Goal: Task Accomplishment & Management: Use online tool/utility

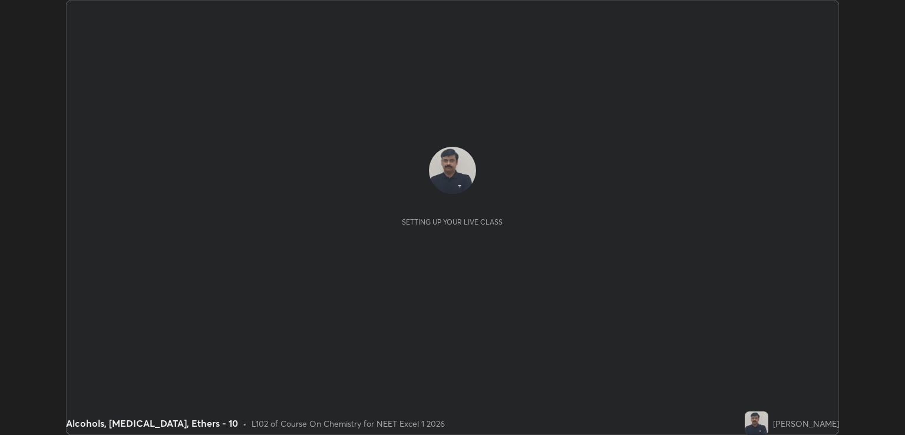
scroll to position [435, 905]
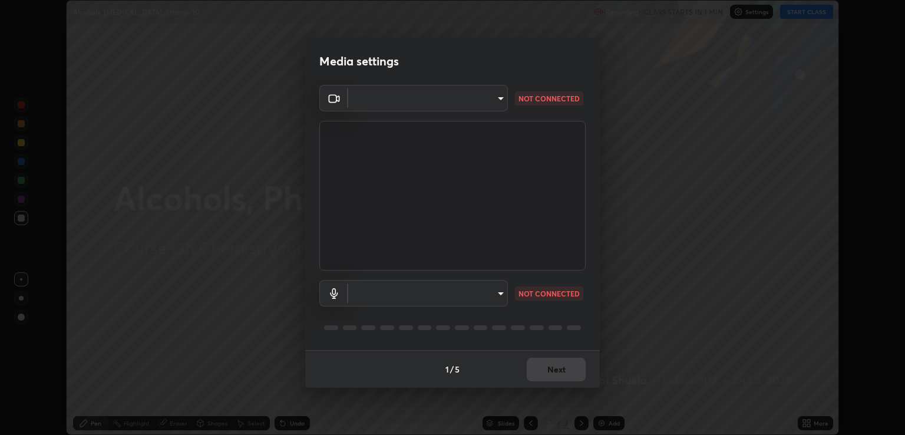
type input "ecbdbd44a66272db987f9f12271ef5319a85e28cdf2a8e5dd884bc8ad31297da"
type input "6f44f3f918cc842ef6afac2364334028f856bd68785194fb92211e1c888e7b5f"
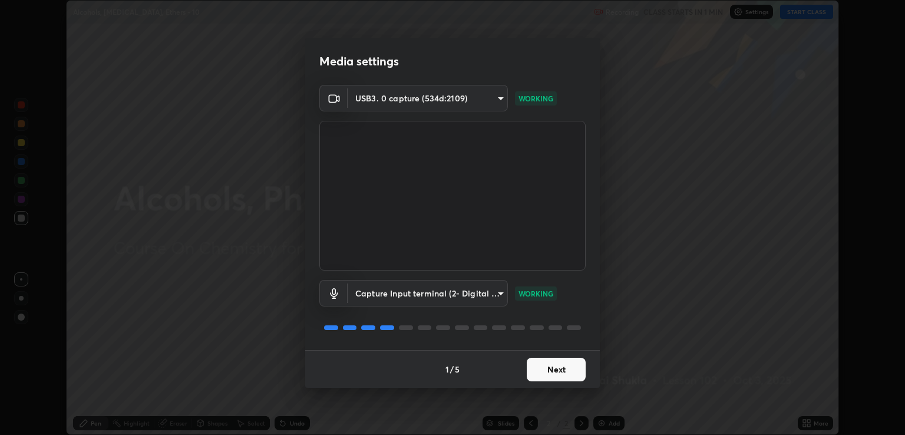
click at [544, 370] on button "Next" at bounding box center [556, 370] width 59 height 24
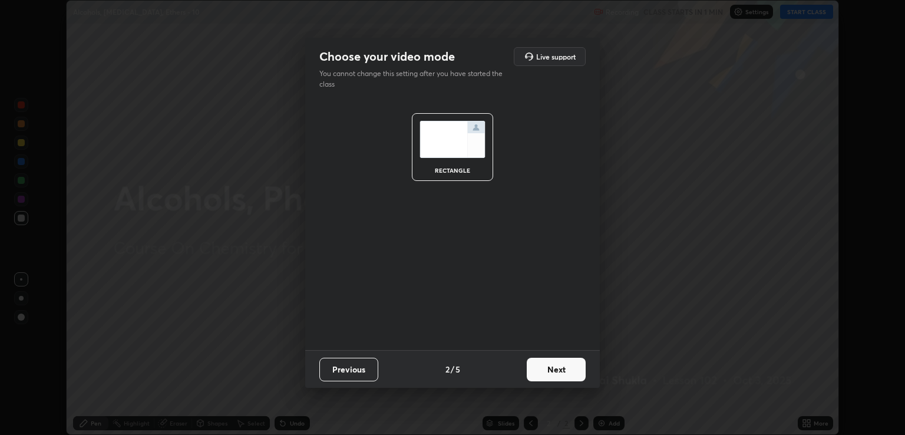
click at [552, 367] on button "Next" at bounding box center [556, 370] width 59 height 24
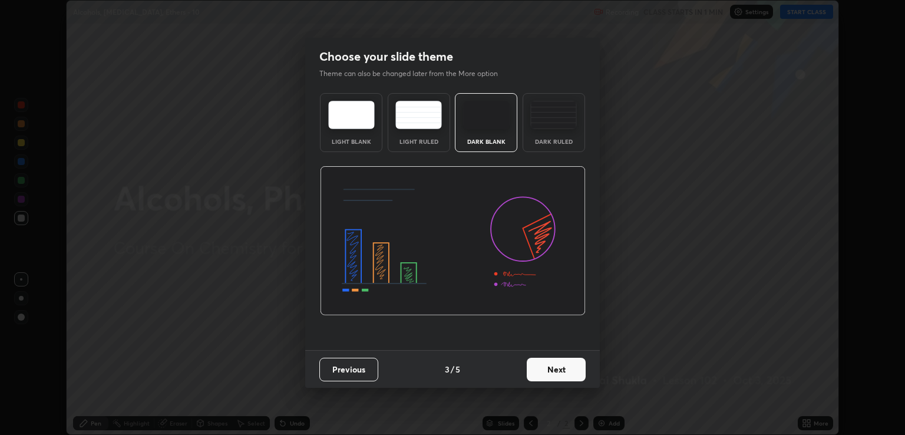
click at [563, 367] on button "Next" at bounding box center [556, 370] width 59 height 24
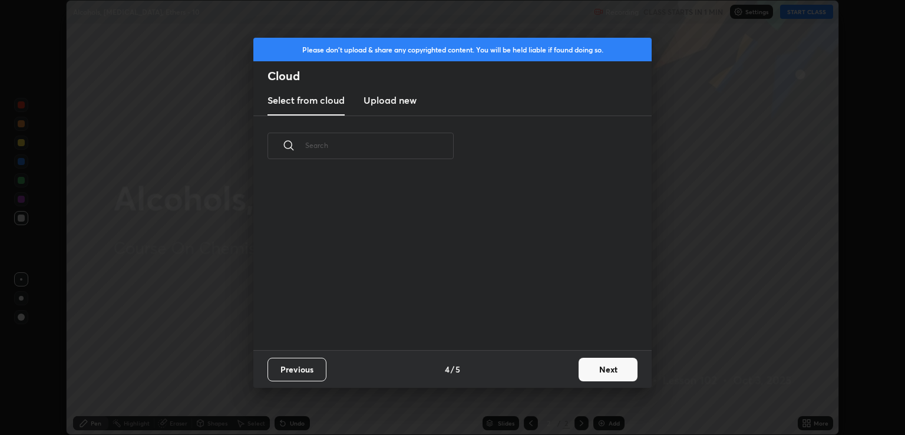
click at [587, 362] on button "Next" at bounding box center [608, 370] width 59 height 24
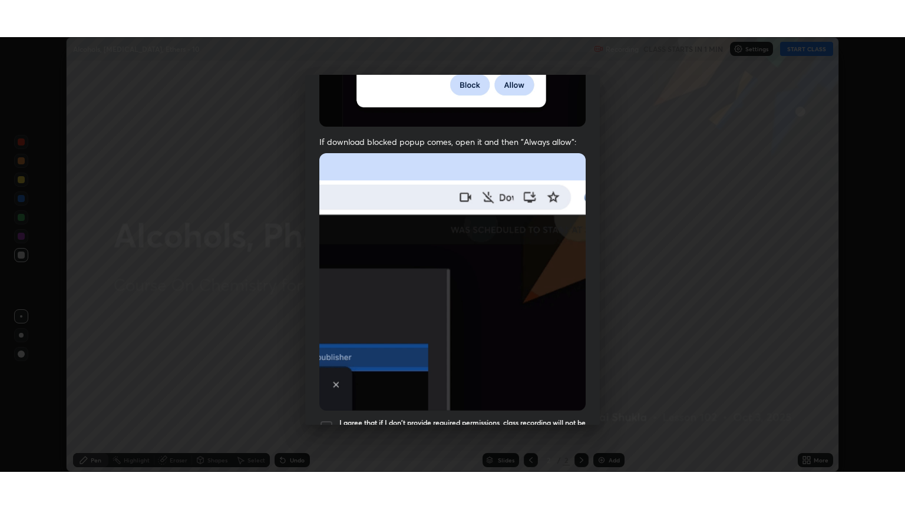
scroll to position [239, 0]
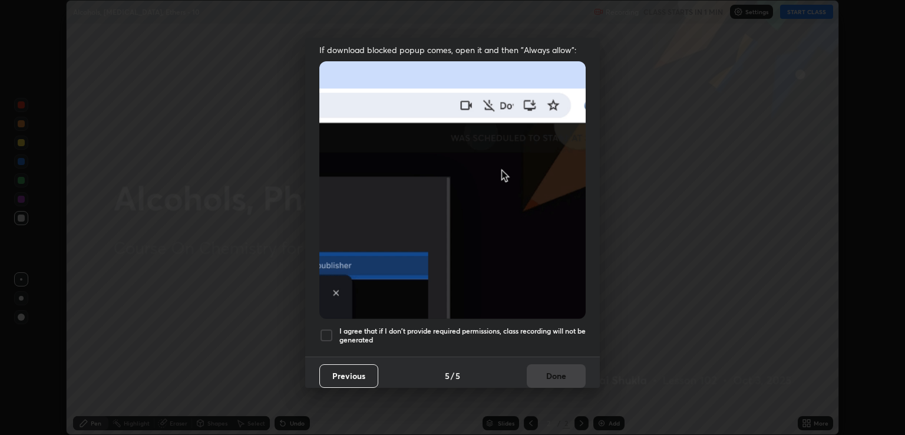
click at [324, 328] on div at bounding box center [326, 335] width 14 height 14
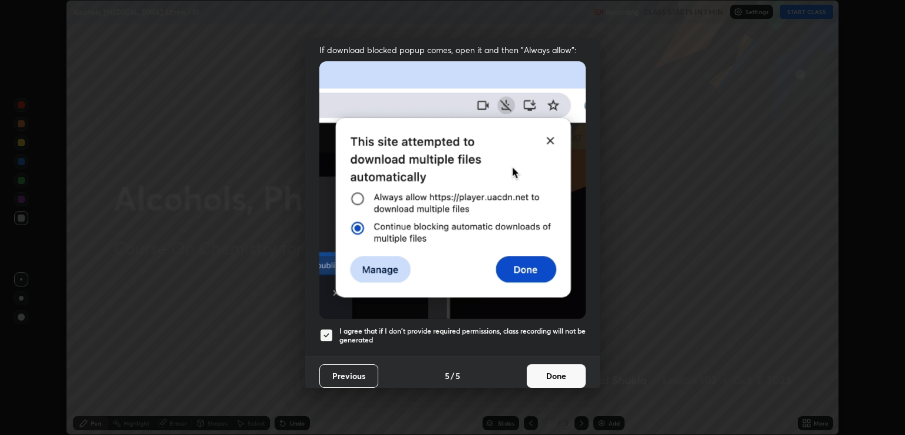
click at [543, 375] on button "Done" at bounding box center [556, 376] width 59 height 24
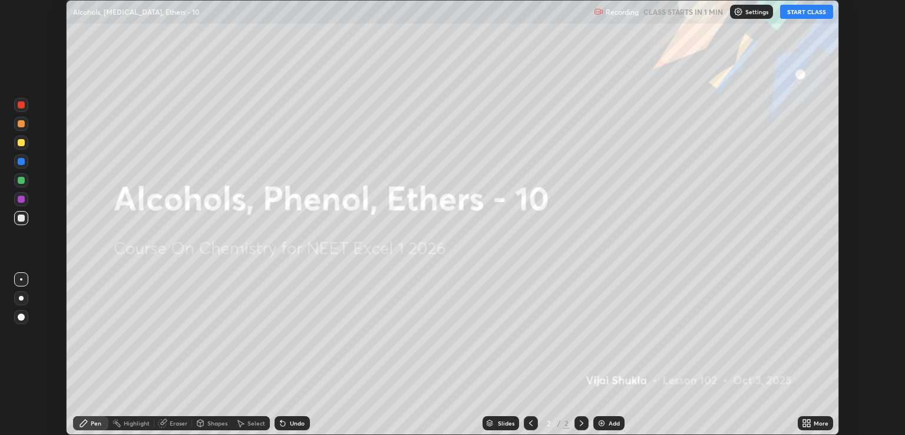
click at [805, 425] on icon at bounding box center [804, 425] width 3 height 3
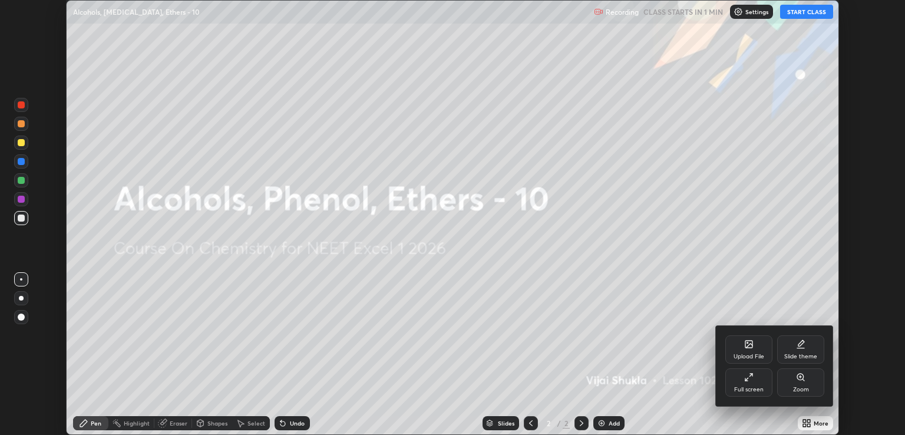
click at [754, 391] on div "Full screen" at bounding box center [748, 390] width 29 height 6
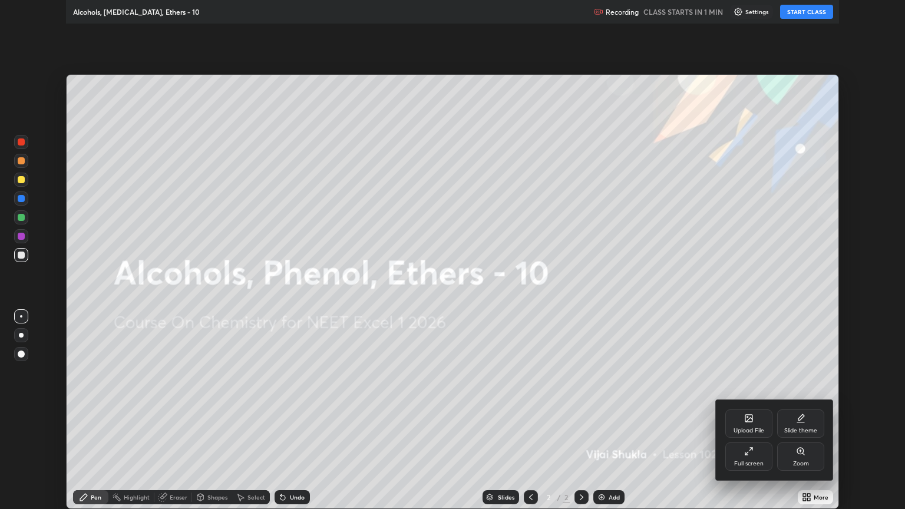
scroll to position [509, 905]
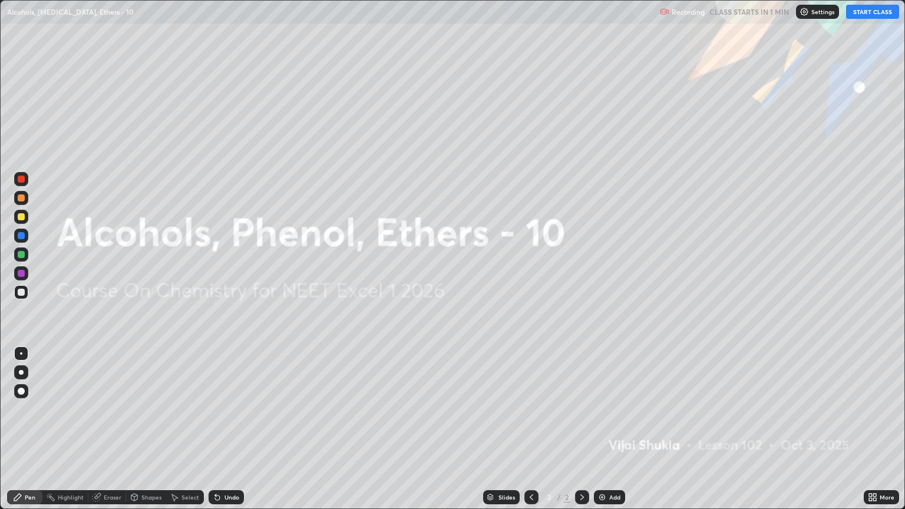
click at [860, 12] on button "START CLASS" at bounding box center [872, 12] width 53 height 14
click at [608, 434] on div "Slides 2 / 2 Add" at bounding box center [554, 498] width 620 height 24
click at [609, 434] on div "Add" at bounding box center [614, 498] width 11 height 6
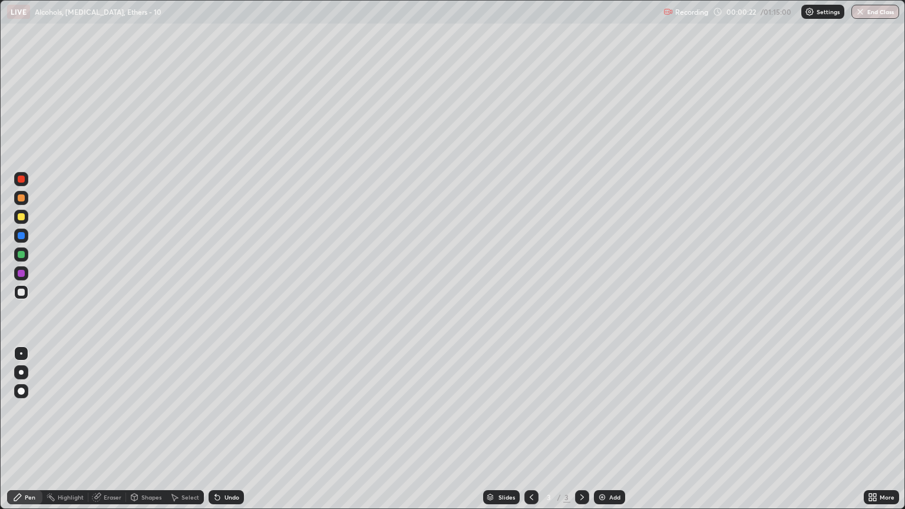
click at [22, 370] on div at bounding box center [21, 372] width 5 height 5
click at [20, 182] on div at bounding box center [21, 179] width 7 height 7
click at [27, 205] on div at bounding box center [21, 198] width 14 height 19
click at [21, 292] on div at bounding box center [21, 292] width 7 height 7
click at [24, 201] on div at bounding box center [21, 198] width 7 height 7
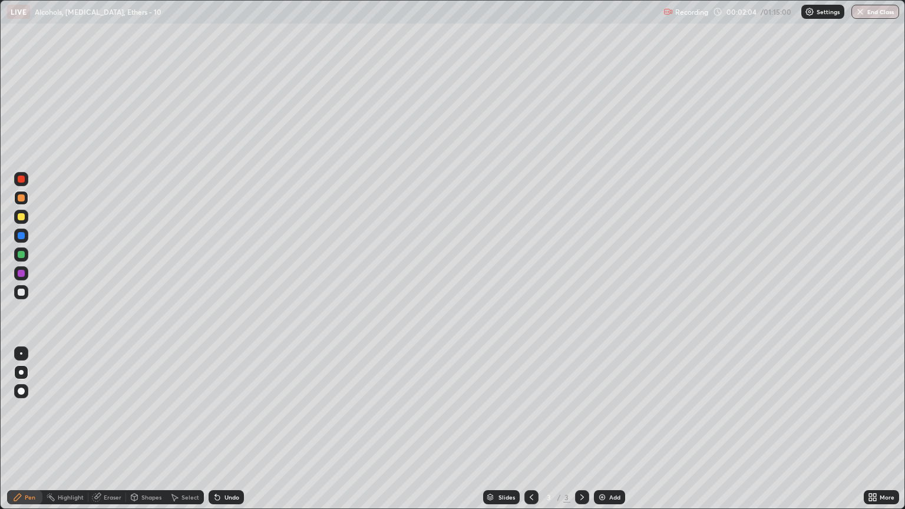
click at [21, 219] on div at bounding box center [21, 216] width 7 height 7
click at [22, 255] on div at bounding box center [21, 254] width 7 height 7
click at [24, 295] on div at bounding box center [21, 292] width 7 height 7
click at [601, 434] on img at bounding box center [602, 497] width 9 height 9
click at [21, 199] on div at bounding box center [21, 198] width 7 height 7
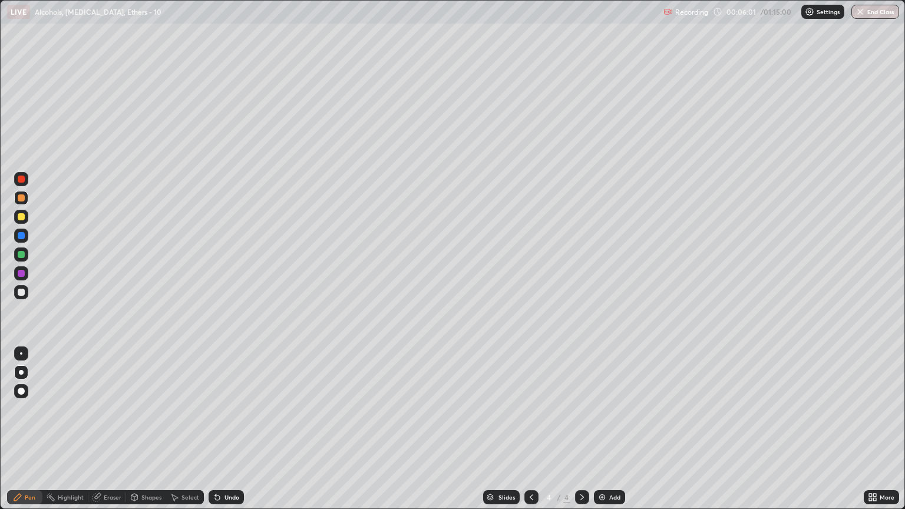
click at [19, 296] on div at bounding box center [21, 292] width 14 height 14
click at [25, 291] on div at bounding box center [21, 292] width 14 height 14
click at [106, 434] on div "Eraser" at bounding box center [113, 498] width 18 height 6
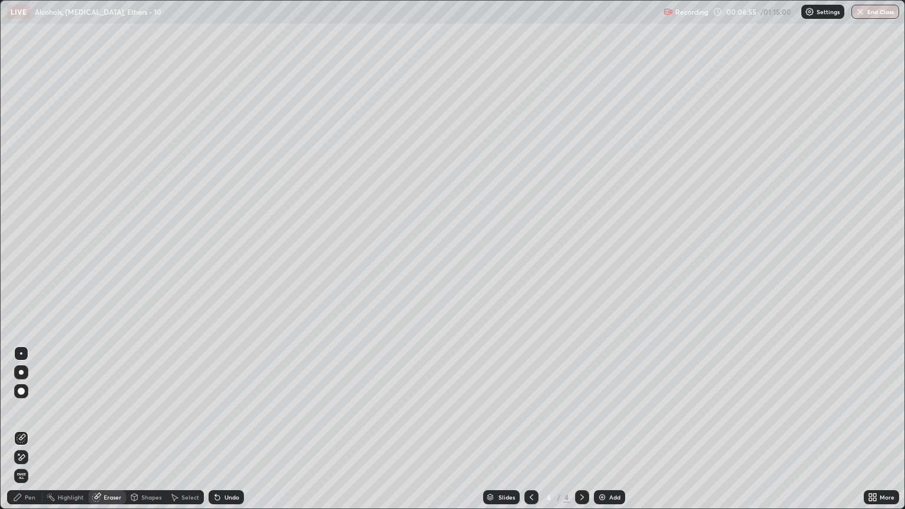
click at [67, 434] on div "Highlight" at bounding box center [71, 498] width 26 height 6
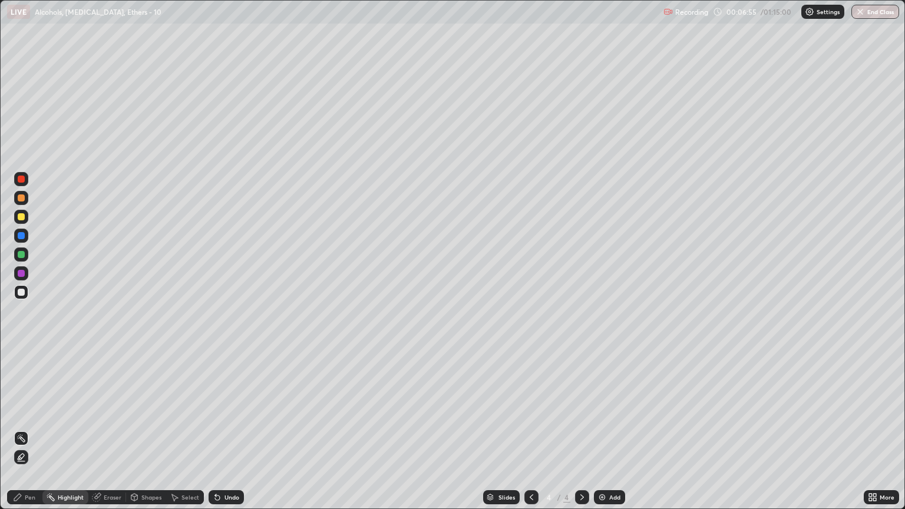
click at [31, 434] on div "Pen" at bounding box center [30, 498] width 11 height 6
click at [113, 434] on div "Eraser" at bounding box center [107, 497] width 38 height 14
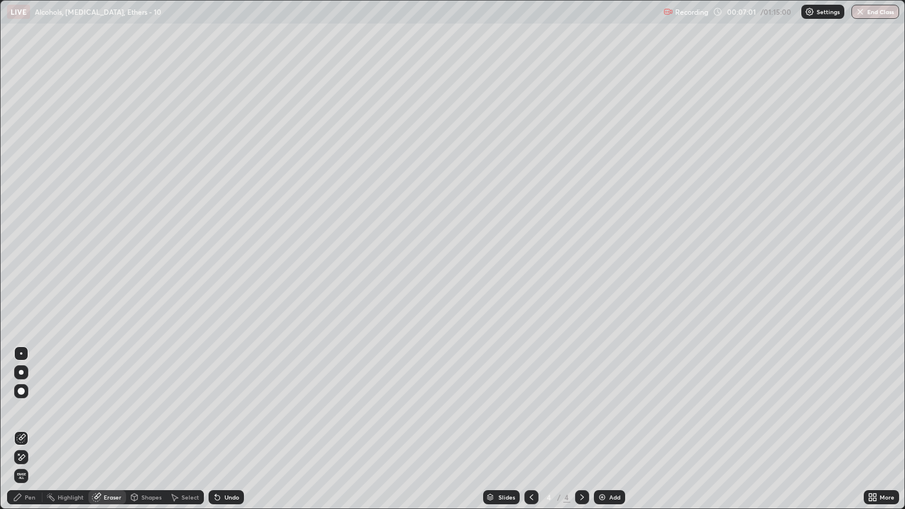
click at [30, 434] on div "Pen" at bounding box center [24, 497] width 35 height 14
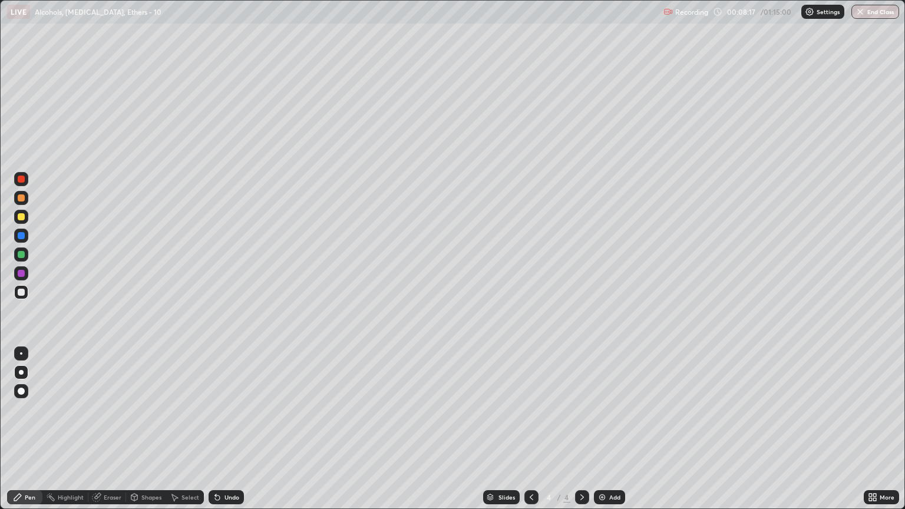
click at [111, 434] on div "Eraser" at bounding box center [113, 498] width 18 height 6
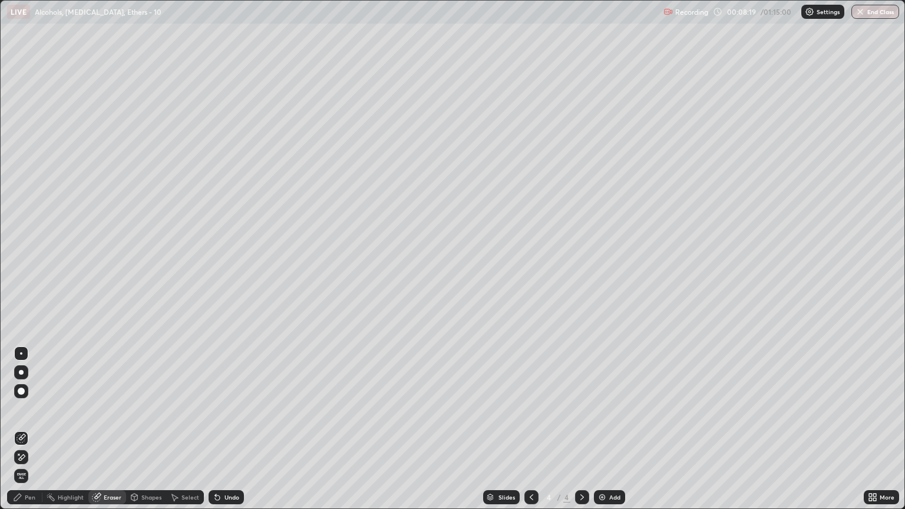
click at [29, 434] on div "Pen" at bounding box center [24, 497] width 35 height 14
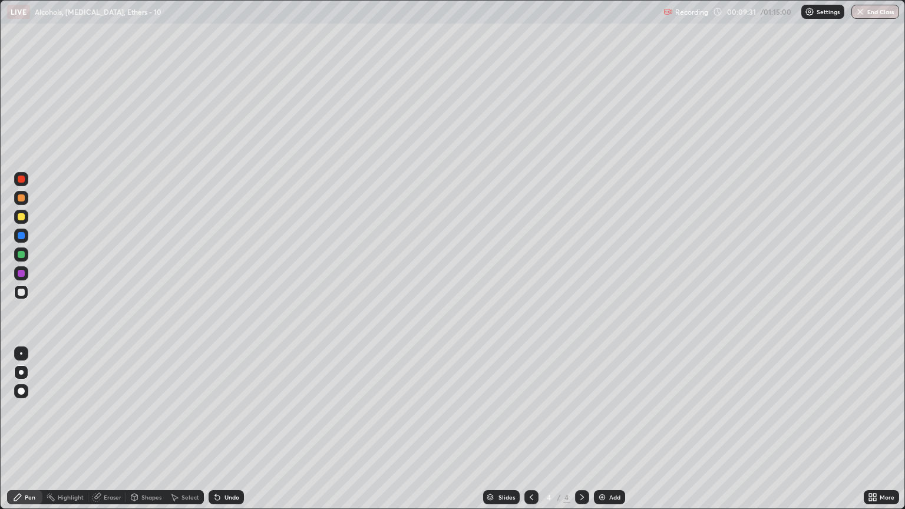
click at [107, 434] on div "Eraser" at bounding box center [107, 497] width 38 height 14
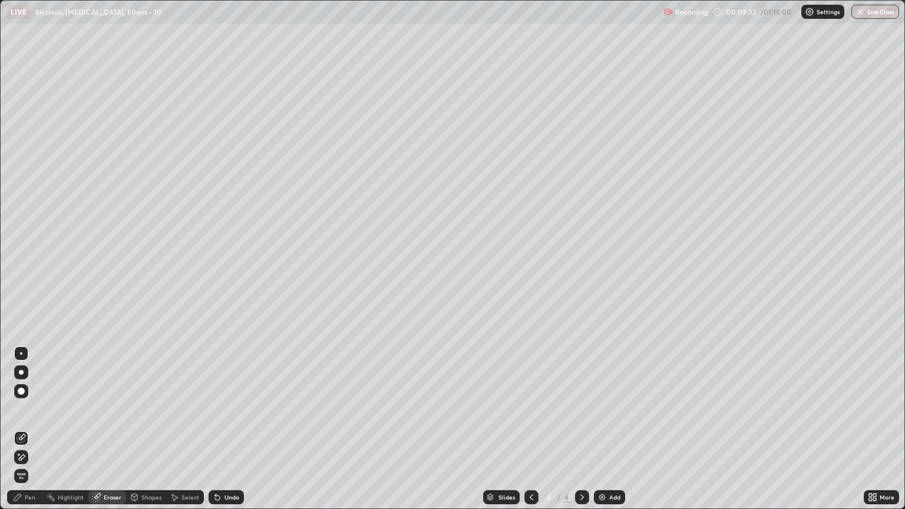
click at [29, 434] on div "Pen" at bounding box center [24, 497] width 35 height 14
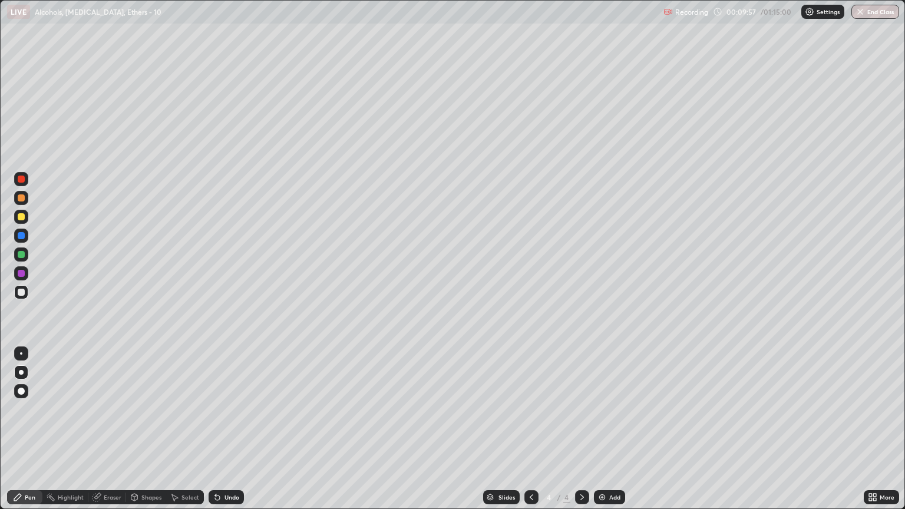
click at [19, 196] on div at bounding box center [21, 198] width 7 height 7
click at [609, 434] on div "Add" at bounding box center [614, 498] width 11 height 6
click at [21, 290] on div at bounding box center [21, 292] width 7 height 7
click at [24, 198] on div at bounding box center [21, 198] width 7 height 7
click at [20, 289] on div at bounding box center [21, 292] width 7 height 7
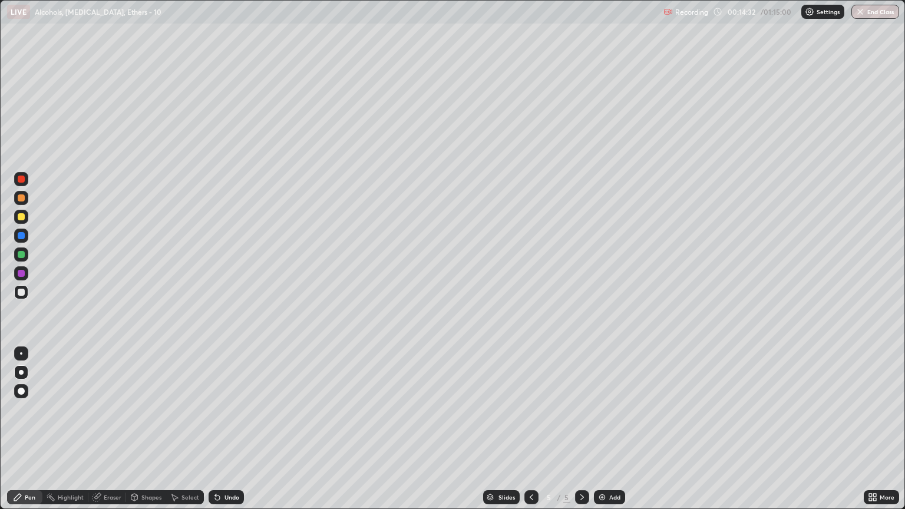
click at [21, 197] on div at bounding box center [21, 198] width 7 height 7
click at [606, 434] on div "Add" at bounding box center [609, 497] width 31 height 14
click at [22, 294] on div at bounding box center [21, 292] width 7 height 7
click at [22, 201] on div at bounding box center [21, 198] width 7 height 7
click at [25, 295] on div at bounding box center [21, 292] width 14 height 14
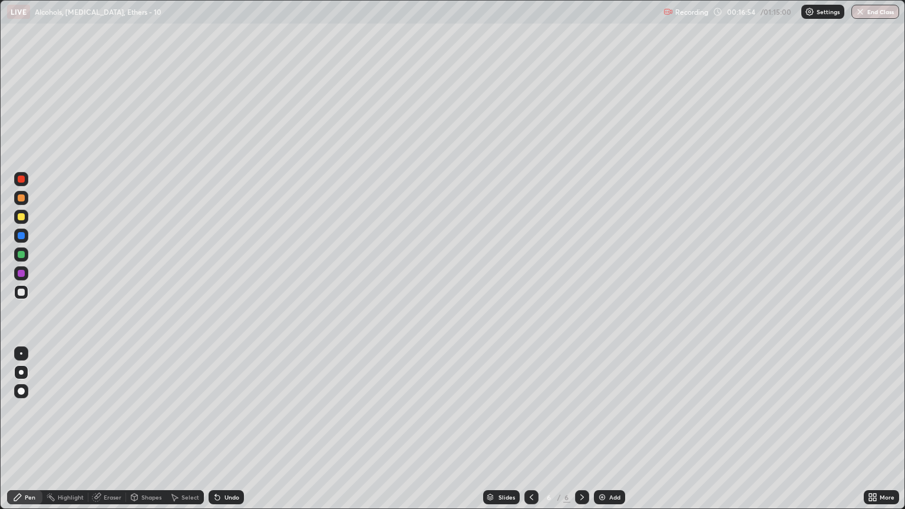
click at [21, 200] on div at bounding box center [21, 198] width 7 height 7
click at [93, 434] on icon at bounding box center [96, 497] width 9 height 9
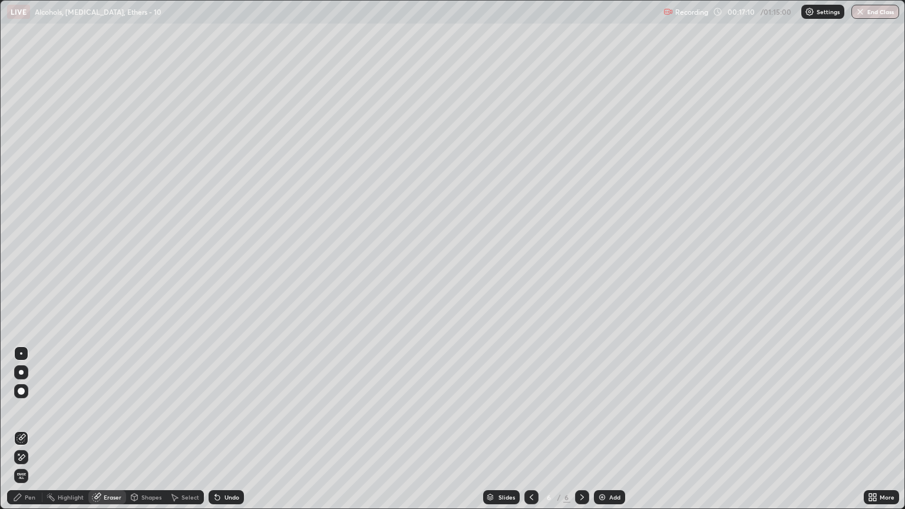
click at [31, 434] on div "Pen" at bounding box center [30, 498] width 11 height 6
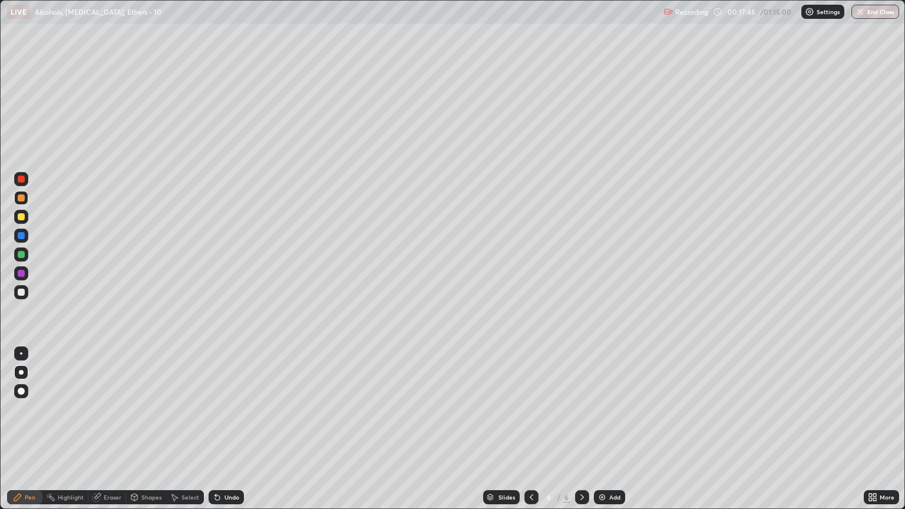
click at [19, 289] on div at bounding box center [21, 292] width 7 height 7
click at [21, 199] on div at bounding box center [21, 198] width 7 height 7
click at [21, 295] on div at bounding box center [21, 292] width 7 height 7
click at [22, 199] on div at bounding box center [21, 198] width 7 height 7
click at [607, 434] on div "Slides 6 / 6 Add" at bounding box center [554, 498] width 620 height 24
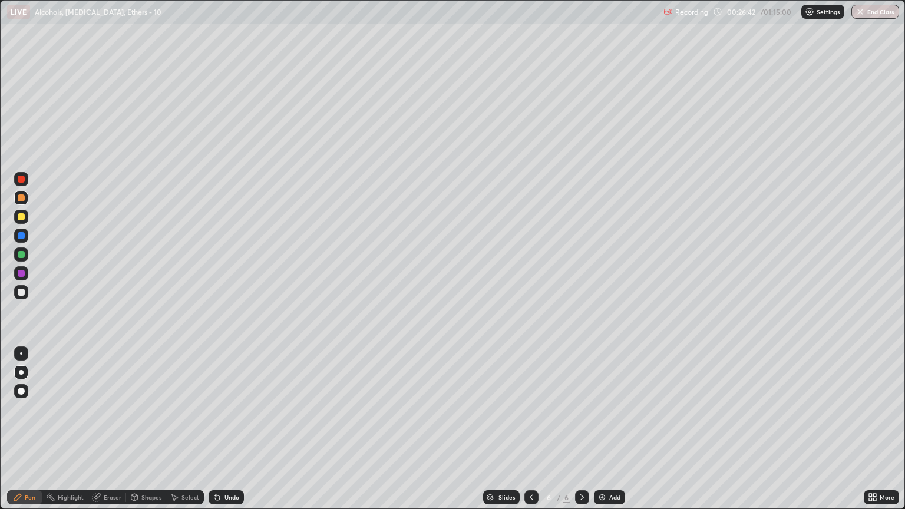
click at [604, 434] on img at bounding box center [602, 497] width 9 height 9
click at [19, 292] on div at bounding box center [21, 292] width 7 height 7
click at [24, 198] on div at bounding box center [21, 198] width 7 height 7
click at [21, 291] on div at bounding box center [21, 292] width 7 height 7
click at [28, 200] on div at bounding box center [21, 198] width 19 height 19
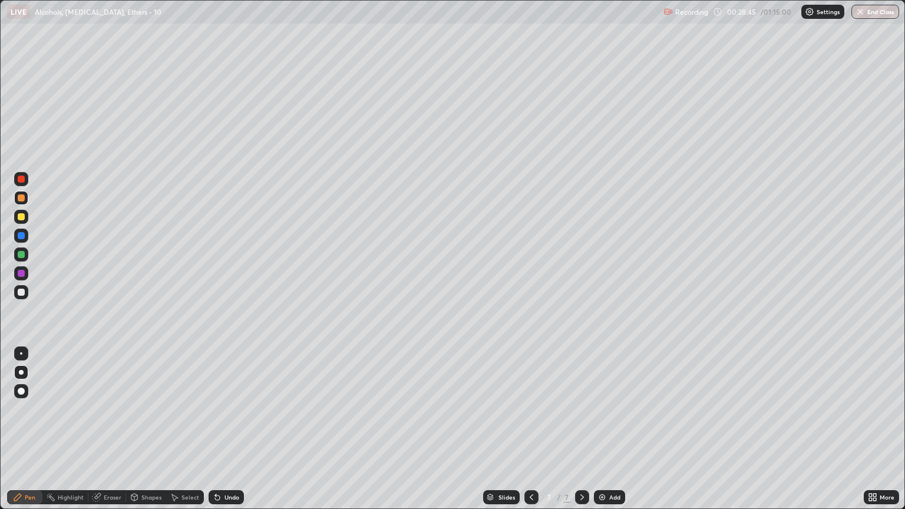
click at [118, 434] on div "Eraser" at bounding box center [107, 497] width 38 height 14
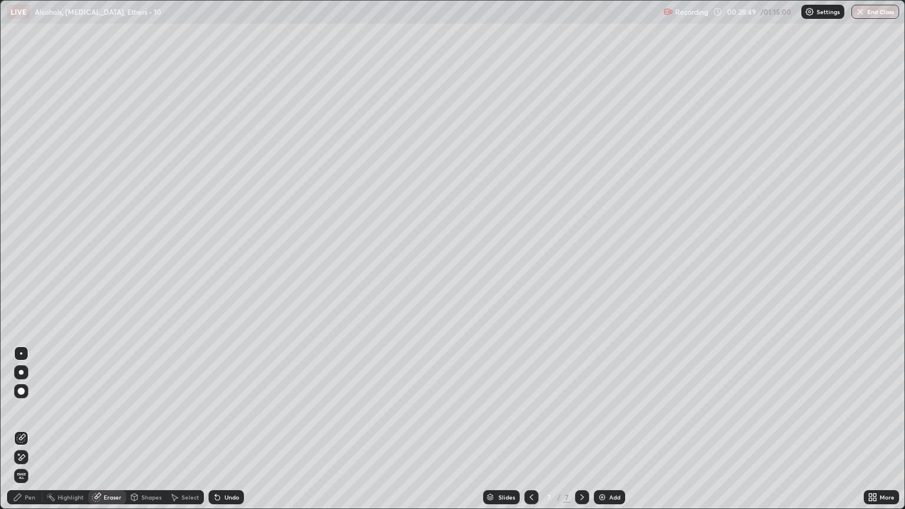
click at [58, 434] on div "Highlight" at bounding box center [65, 497] width 46 height 14
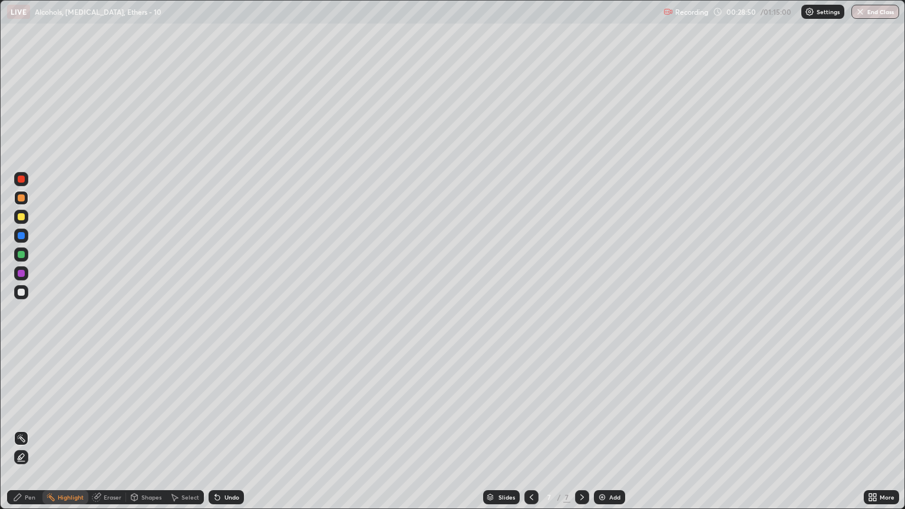
click at [34, 434] on div "Pen" at bounding box center [30, 498] width 11 height 6
click at [102, 434] on div "Eraser" at bounding box center [107, 497] width 38 height 14
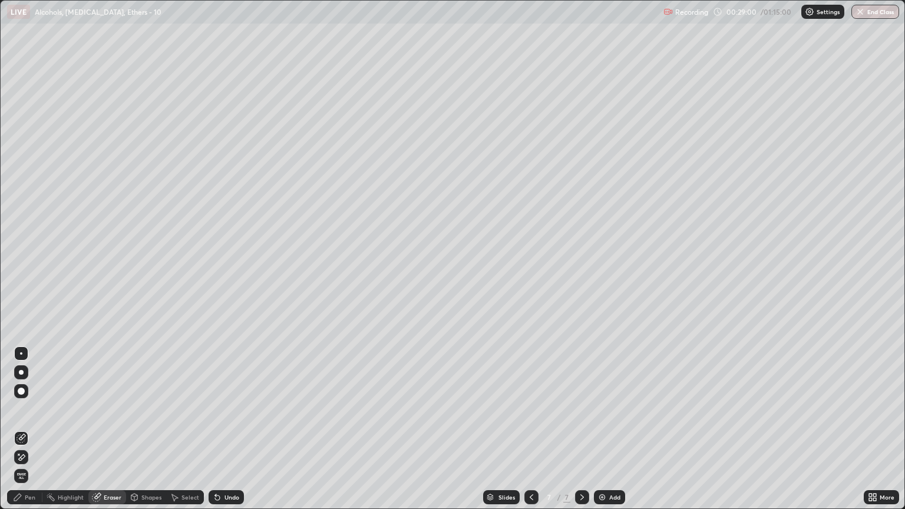
click at [29, 434] on div "Pen" at bounding box center [30, 498] width 11 height 6
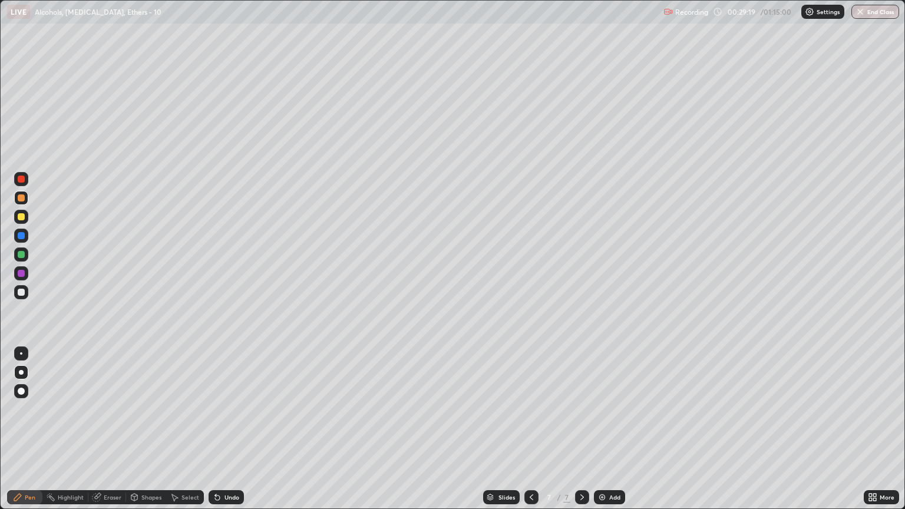
click at [19, 297] on div at bounding box center [21, 292] width 14 height 14
click at [106, 434] on div "Eraser" at bounding box center [113, 498] width 18 height 6
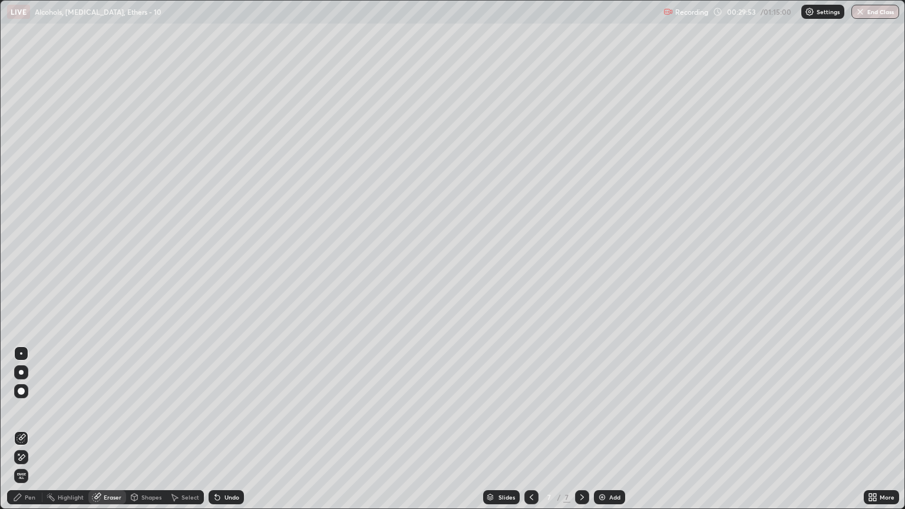
click at [17, 434] on icon at bounding box center [17, 497] width 9 height 9
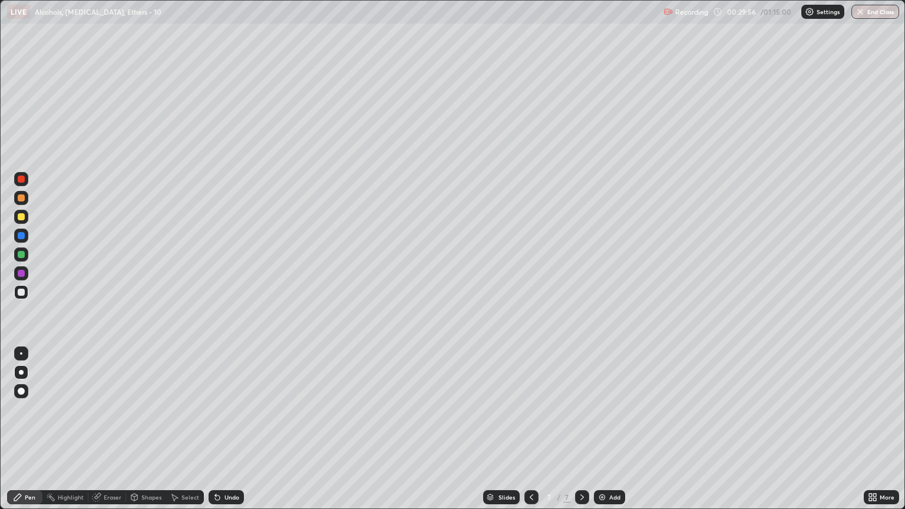
click at [24, 198] on div at bounding box center [21, 198] width 7 height 7
click at [25, 296] on div at bounding box center [21, 292] width 14 height 14
click at [107, 434] on div "Eraser" at bounding box center [107, 497] width 38 height 14
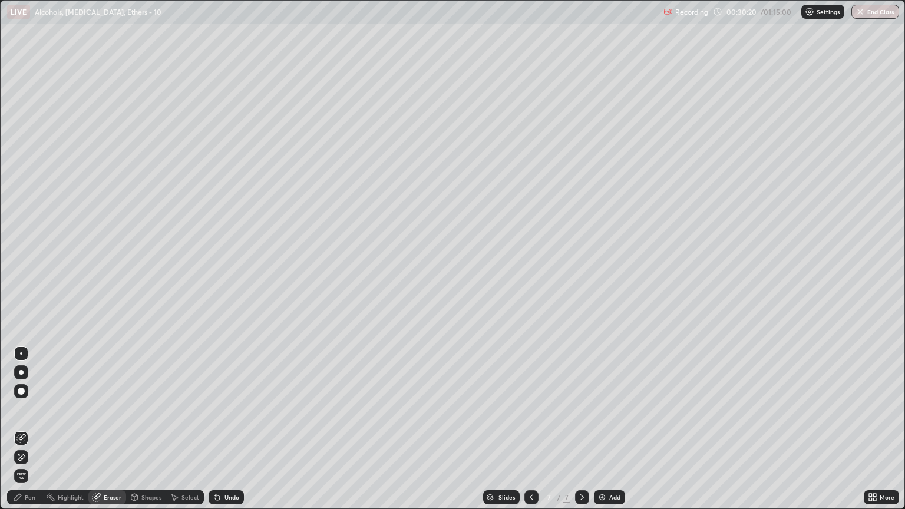
click at [29, 434] on div "Pen" at bounding box center [30, 498] width 11 height 6
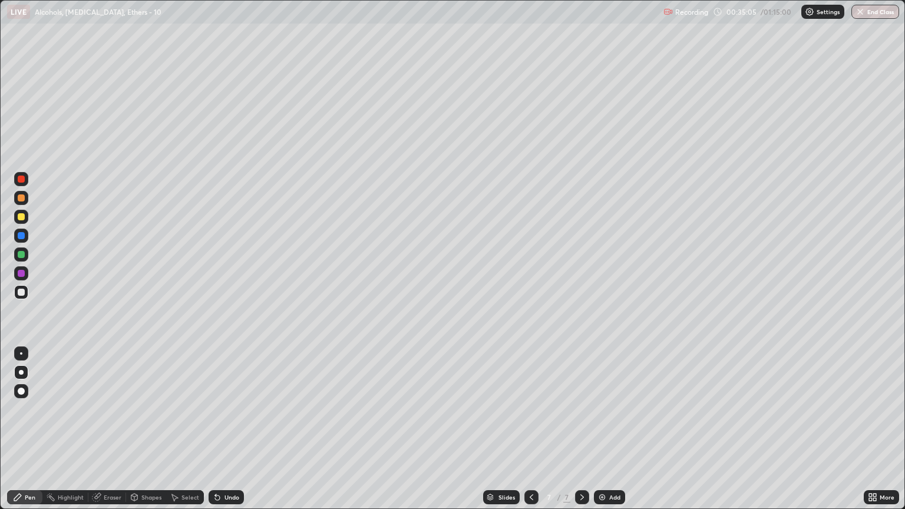
click at [605, 434] on img at bounding box center [602, 497] width 9 height 9
click at [24, 296] on div at bounding box center [21, 292] width 14 height 14
click at [20, 198] on div at bounding box center [21, 198] width 7 height 7
click at [21, 295] on div at bounding box center [21, 292] width 7 height 7
click at [25, 199] on div at bounding box center [21, 198] width 14 height 14
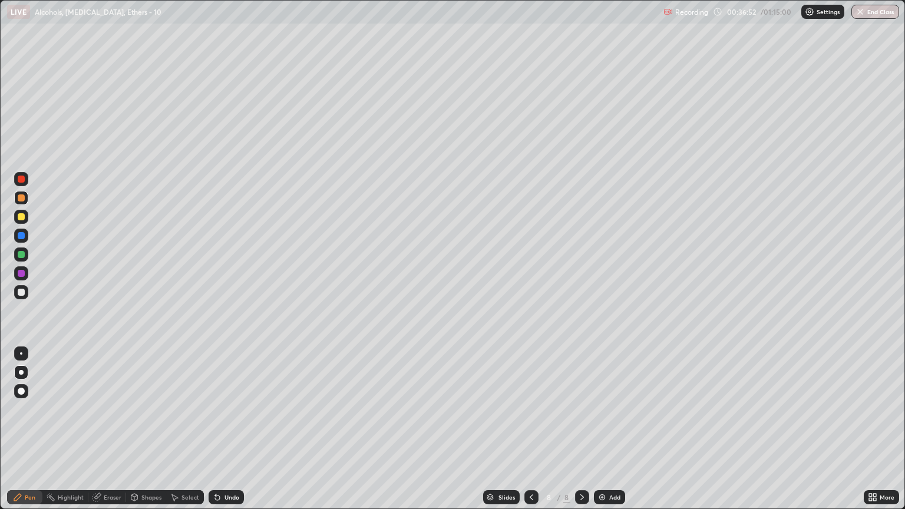
click at [24, 219] on div at bounding box center [21, 216] width 7 height 7
click at [581, 434] on icon at bounding box center [582, 497] width 9 height 9
click at [610, 434] on div "Add" at bounding box center [614, 498] width 11 height 6
click at [22, 297] on div at bounding box center [21, 292] width 14 height 14
click at [22, 201] on div at bounding box center [21, 198] width 7 height 7
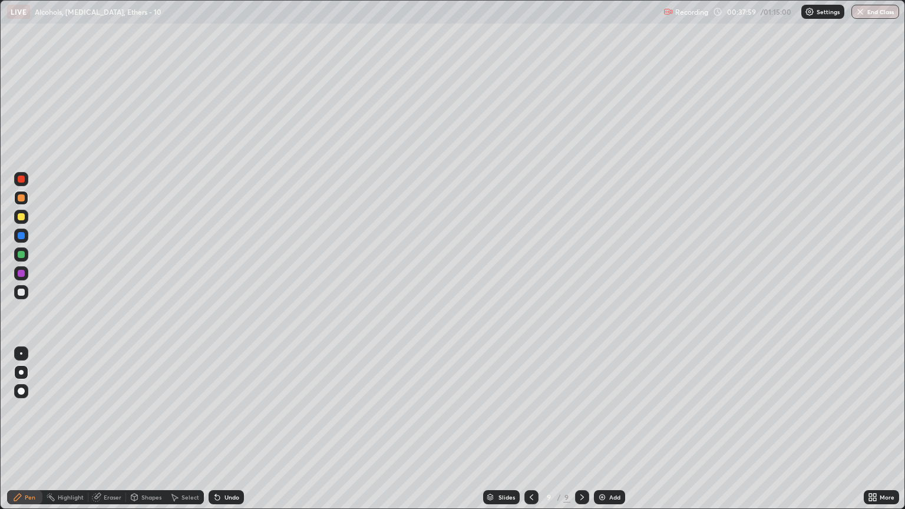
click at [19, 223] on div at bounding box center [21, 217] width 14 height 14
click at [21, 292] on div at bounding box center [21, 292] width 7 height 7
click at [22, 198] on div at bounding box center [21, 198] width 7 height 7
click at [113, 434] on div "Eraser" at bounding box center [113, 498] width 18 height 6
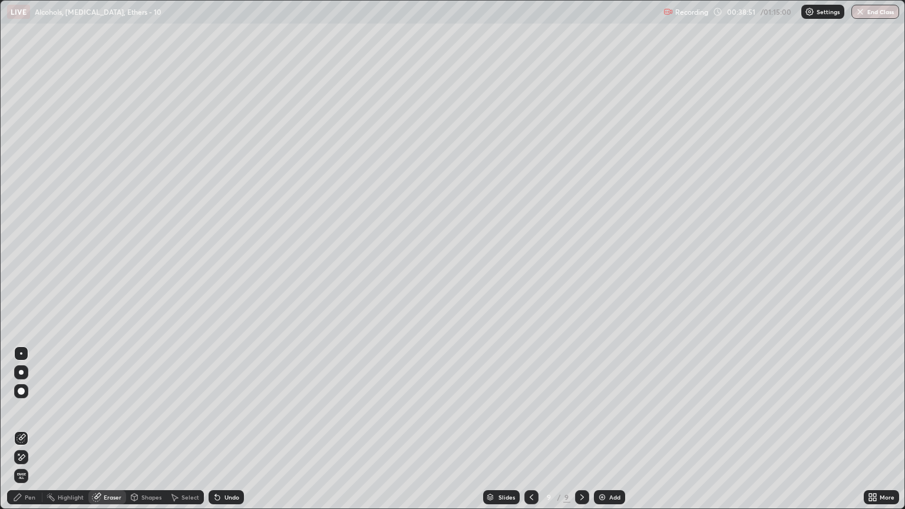
click at [29, 434] on div "Pen" at bounding box center [30, 498] width 11 height 6
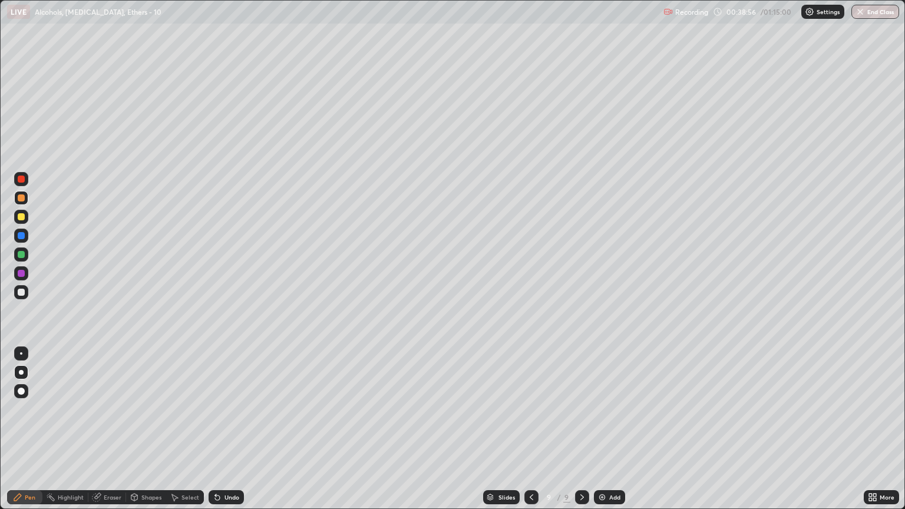
click at [108, 434] on div "Eraser" at bounding box center [107, 497] width 38 height 14
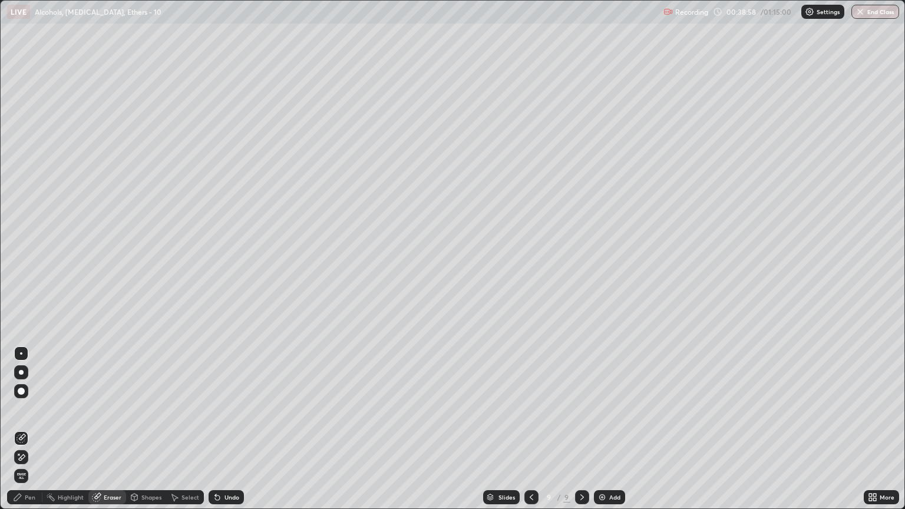
click at [31, 434] on div "Pen" at bounding box center [30, 498] width 11 height 6
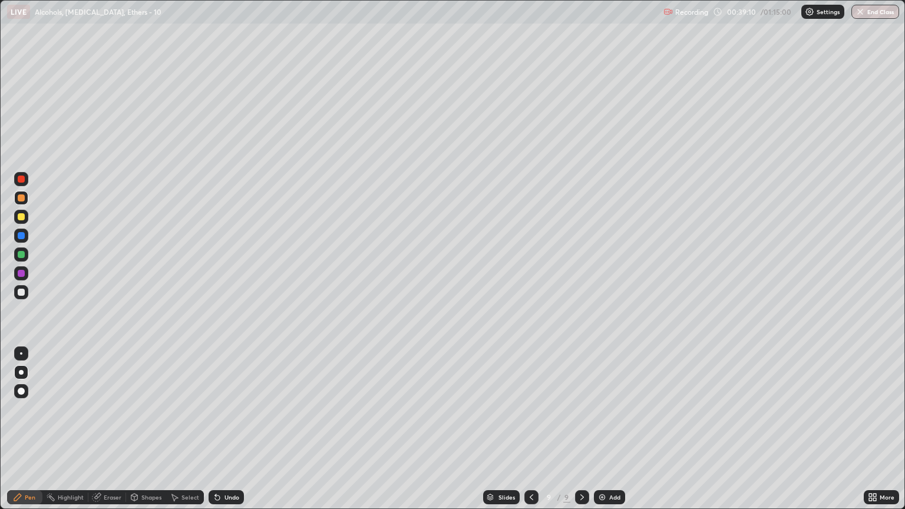
click at [24, 290] on div at bounding box center [21, 292] width 7 height 7
click at [24, 197] on div at bounding box center [21, 198] width 7 height 7
click at [25, 294] on div at bounding box center [21, 292] width 14 height 14
click at [126, 434] on div "Shapes" at bounding box center [146, 498] width 40 height 24
click at [101, 434] on div "Eraser" at bounding box center [107, 497] width 38 height 14
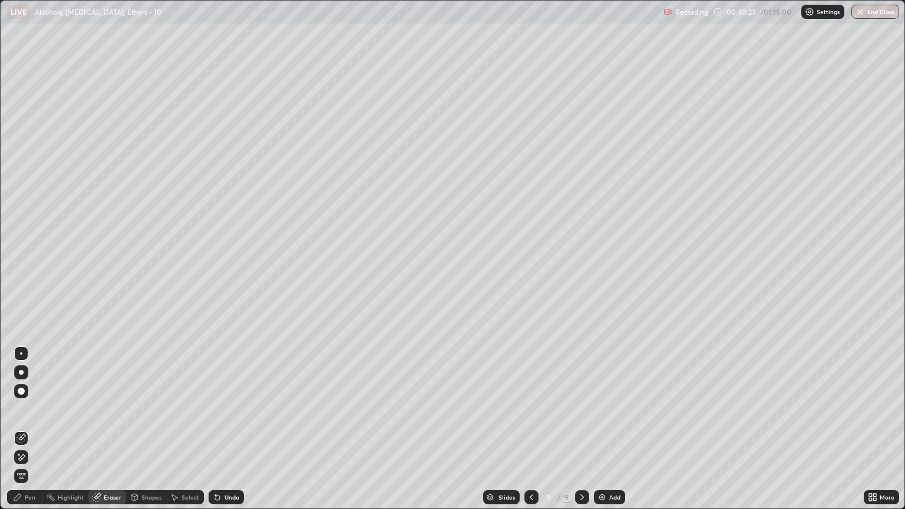
click at [29, 434] on div "Pen" at bounding box center [24, 497] width 35 height 14
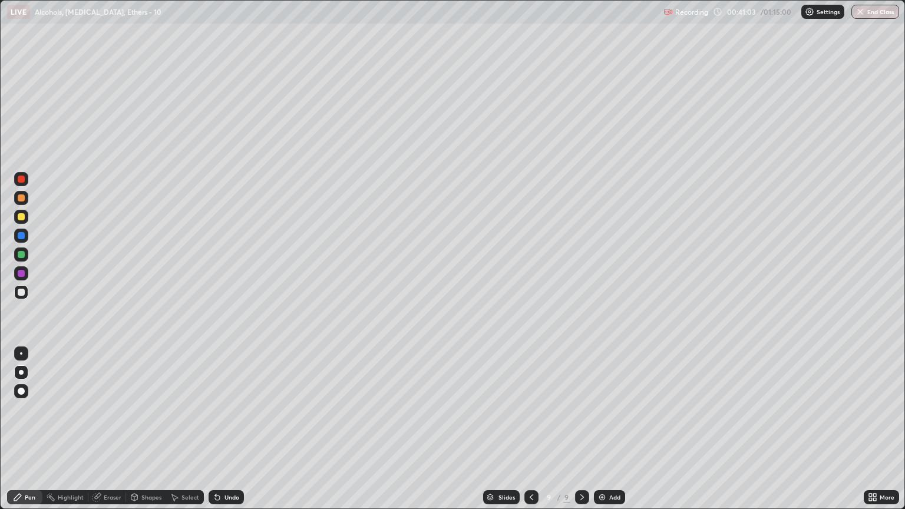
click at [19, 198] on div at bounding box center [21, 198] width 7 height 7
click at [17, 289] on div at bounding box center [21, 292] width 14 height 14
click at [17, 296] on div at bounding box center [21, 292] width 14 height 14
click at [105, 434] on div "Eraser" at bounding box center [107, 497] width 38 height 14
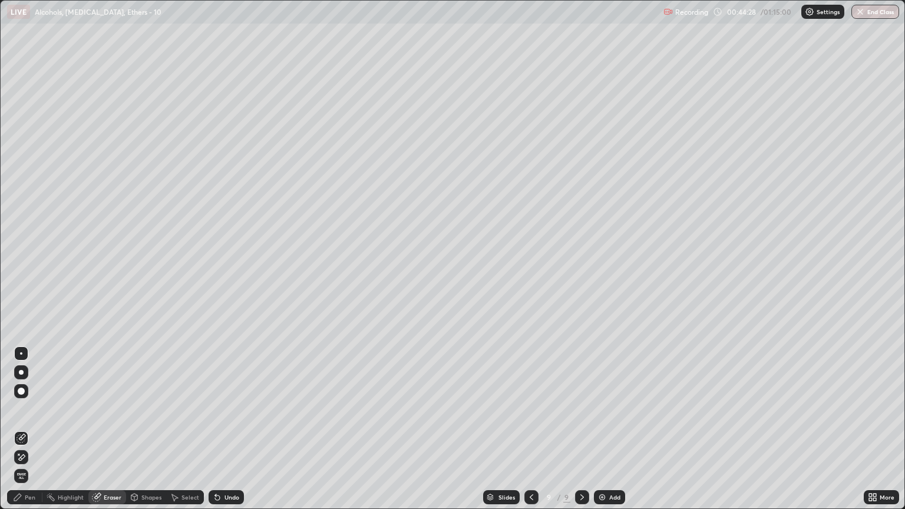
click at [30, 434] on div "Pen" at bounding box center [30, 498] width 11 height 6
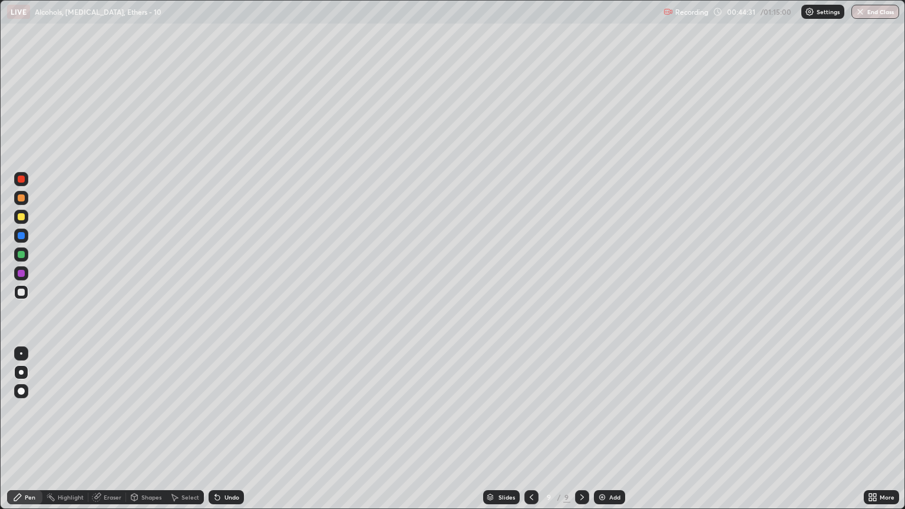
click at [22, 292] on div at bounding box center [21, 292] width 7 height 7
click at [104, 434] on div "Eraser" at bounding box center [107, 497] width 38 height 14
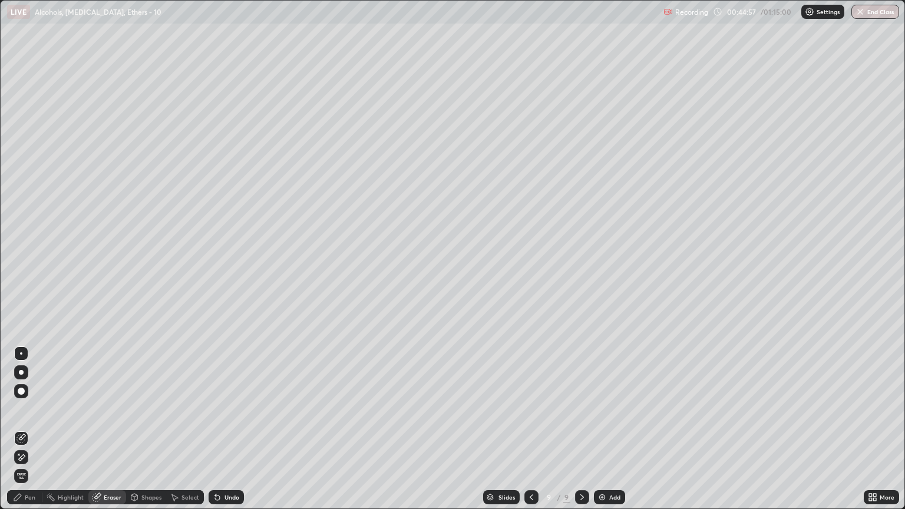
click at [29, 434] on div "Pen" at bounding box center [30, 498] width 11 height 6
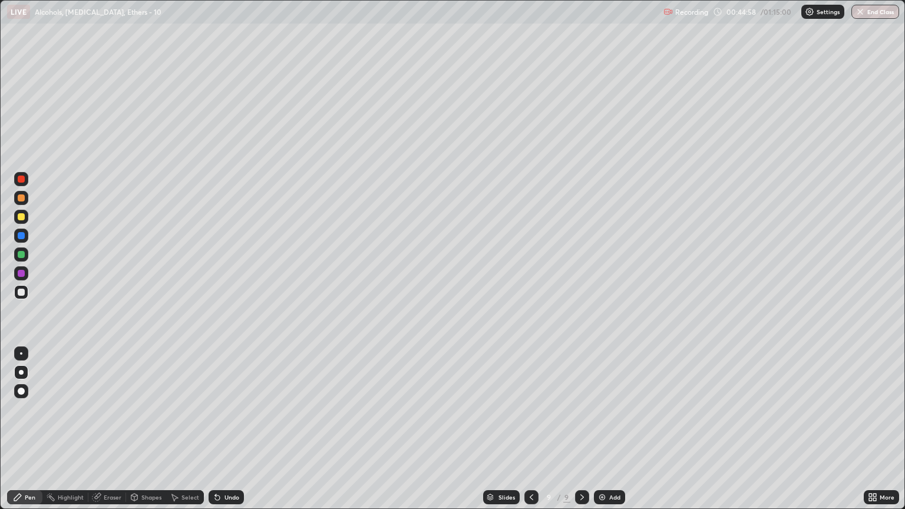
click at [19, 253] on div at bounding box center [21, 254] width 7 height 7
click at [21, 297] on div at bounding box center [21, 292] width 14 height 14
click at [113, 434] on div "Eraser" at bounding box center [113, 498] width 18 height 6
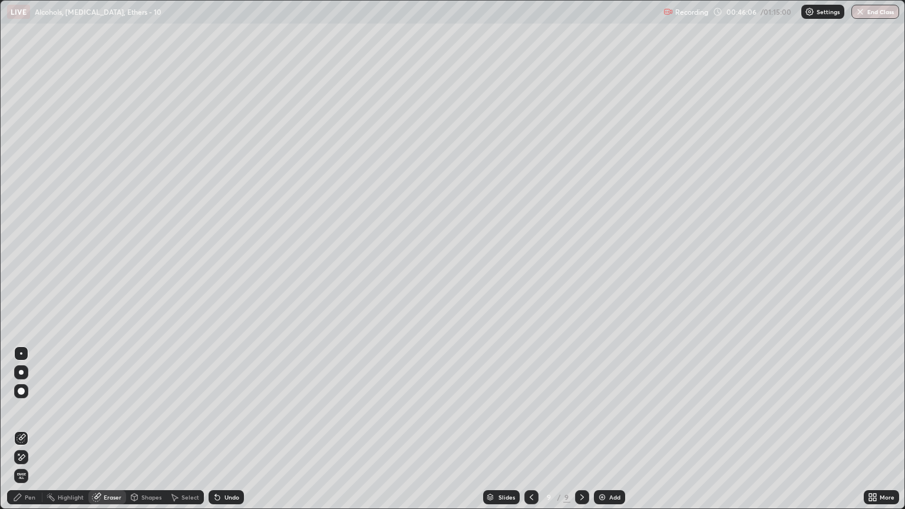
click at [38, 434] on div "Pen" at bounding box center [24, 497] width 35 height 14
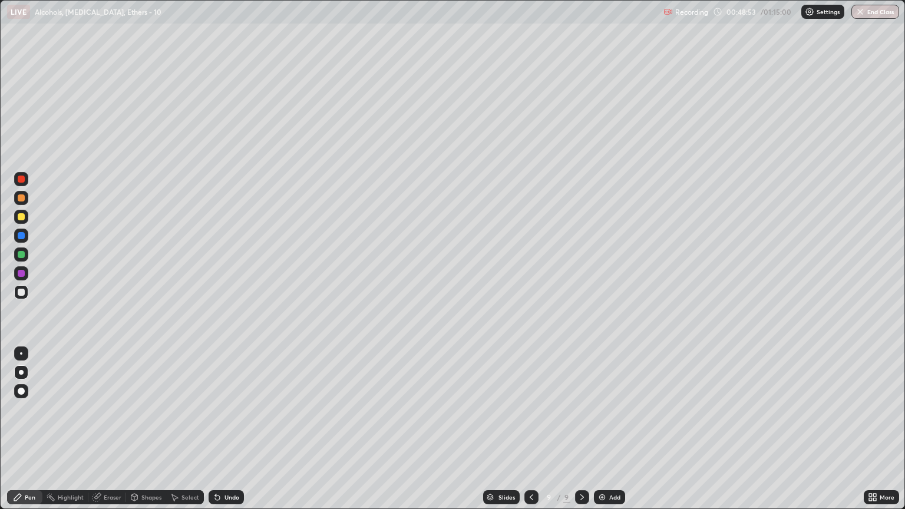
click at [21, 258] on div at bounding box center [21, 255] width 14 height 14
click at [609, 434] on div "Add" at bounding box center [609, 497] width 31 height 14
click at [107, 434] on div "Eraser" at bounding box center [107, 497] width 38 height 14
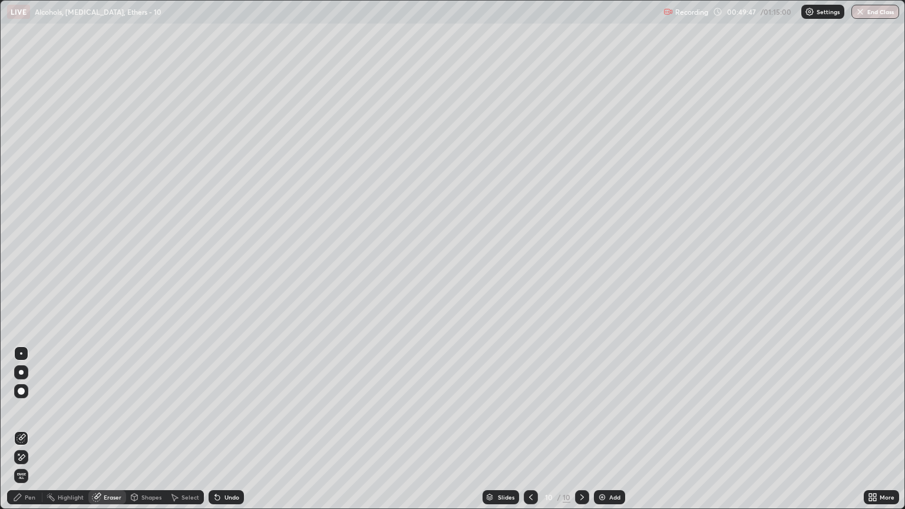
click at [27, 434] on div "Pen" at bounding box center [30, 498] width 11 height 6
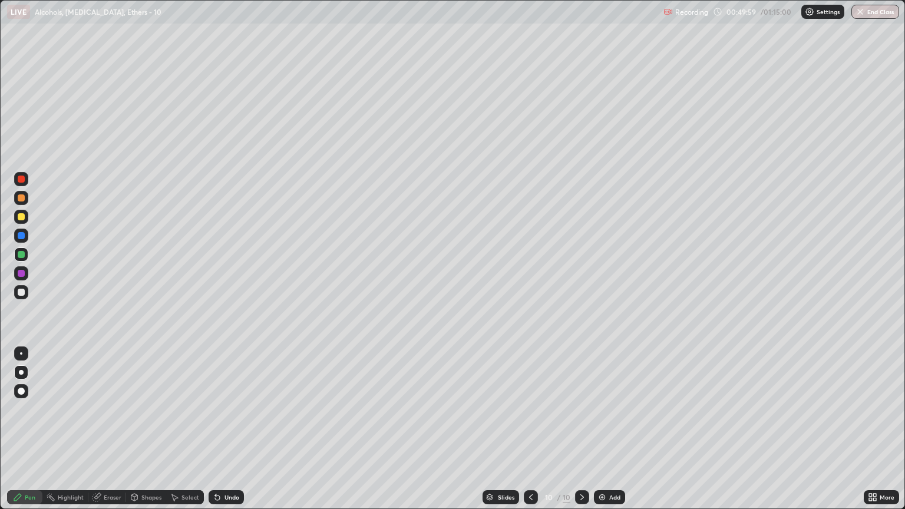
click at [22, 292] on div at bounding box center [21, 292] width 7 height 7
click at [26, 286] on div at bounding box center [21, 292] width 14 height 14
click at [21, 199] on div at bounding box center [21, 198] width 7 height 7
click at [609, 434] on div "Add" at bounding box center [614, 498] width 11 height 6
click at [21, 296] on div at bounding box center [21, 292] width 14 height 14
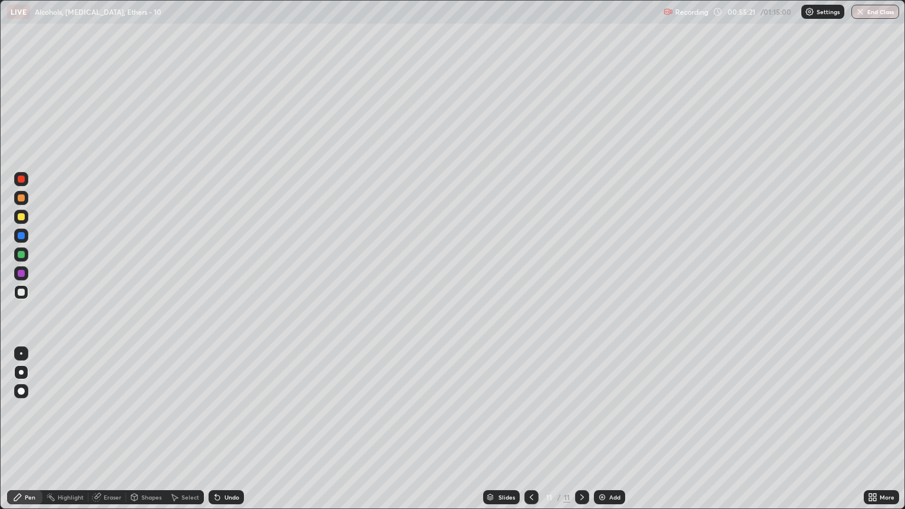
click at [22, 198] on div at bounding box center [21, 198] width 7 height 7
click at [115, 434] on div "Eraser" at bounding box center [107, 497] width 38 height 14
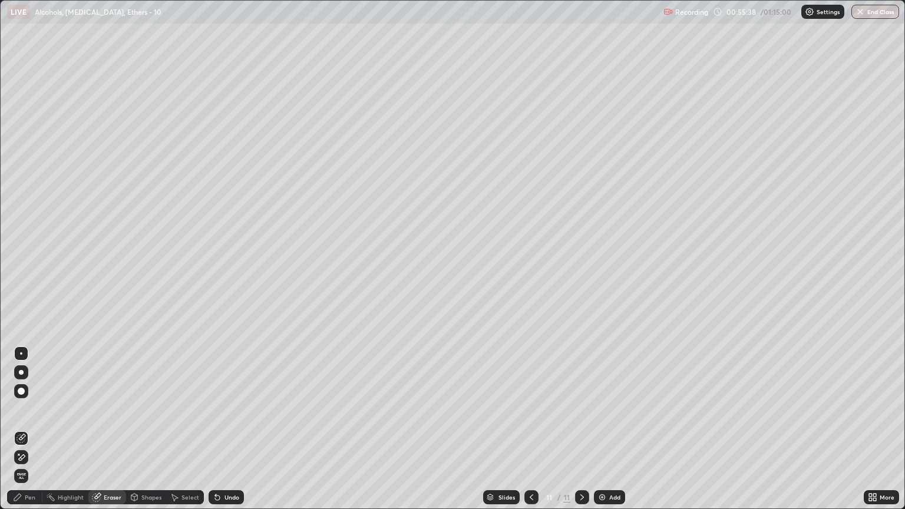
click at [25, 434] on div "Pen" at bounding box center [30, 498] width 11 height 6
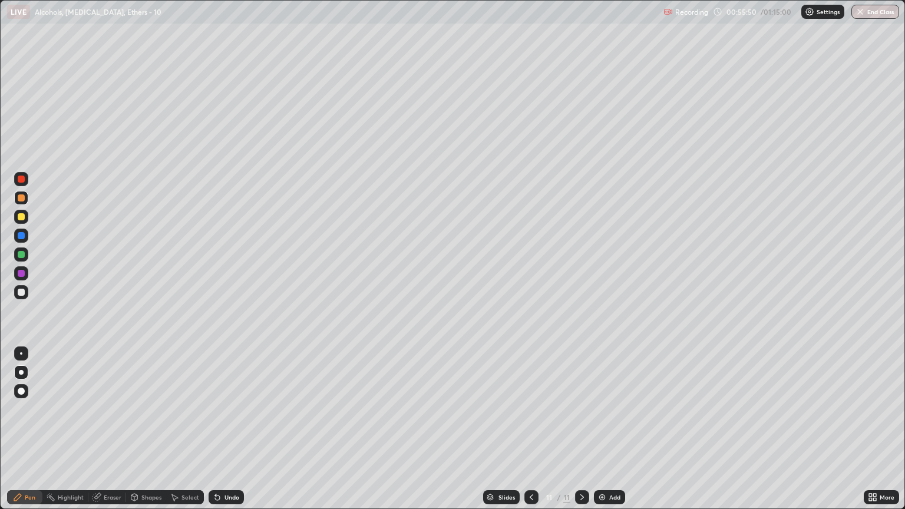
click at [27, 295] on div at bounding box center [21, 292] width 14 height 14
click at [22, 197] on div at bounding box center [21, 198] width 7 height 7
click at [22, 292] on div at bounding box center [21, 292] width 7 height 7
click at [109, 434] on div "Eraser" at bounding box center [113, 498] width 18 height 6
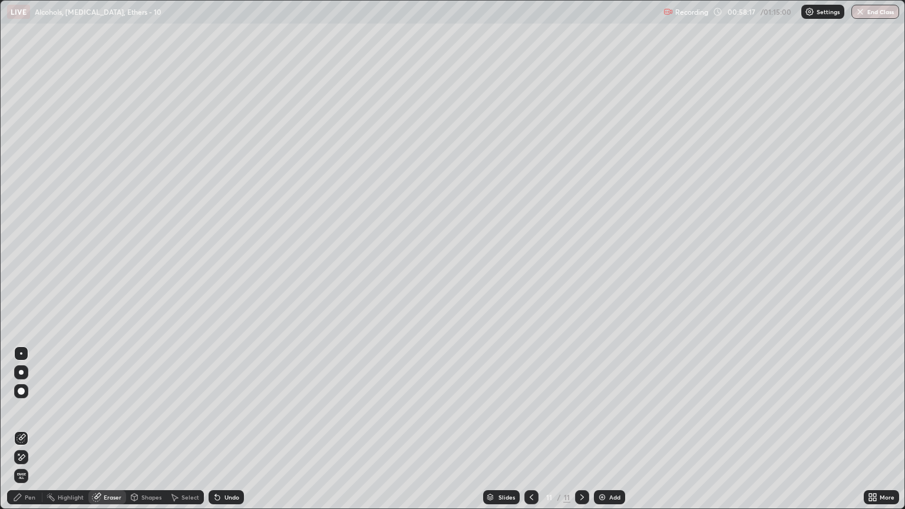
click at [24, 434] on div "Pen" at bounding box center [24, 497] width 35 height 14
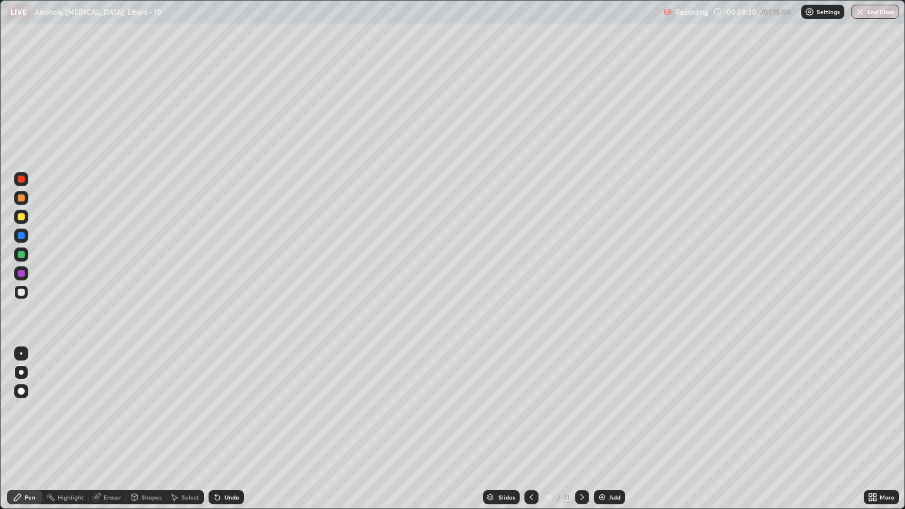
click at [21, 199] on div at bounding box center [21, 198] width 7 height 7
click at [19, 295] on div at bounding box center [21, 292] width 7 height 7
click at [18, 295] on div at bounding box center [21, 292] width 7 height 7
click at [21, 217] on div at bounding box center [21, 216] width 7 height 7
click at [25, 258] on div at bounding box center [21, 255] width 14 height 14
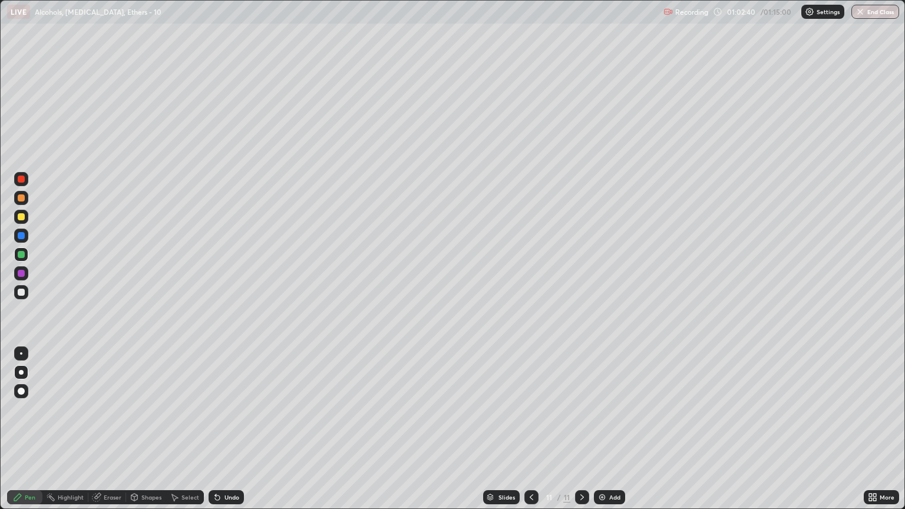
click at [101, 434] on div "Eraser" at bounding box center [107, 497] width 38 height 14
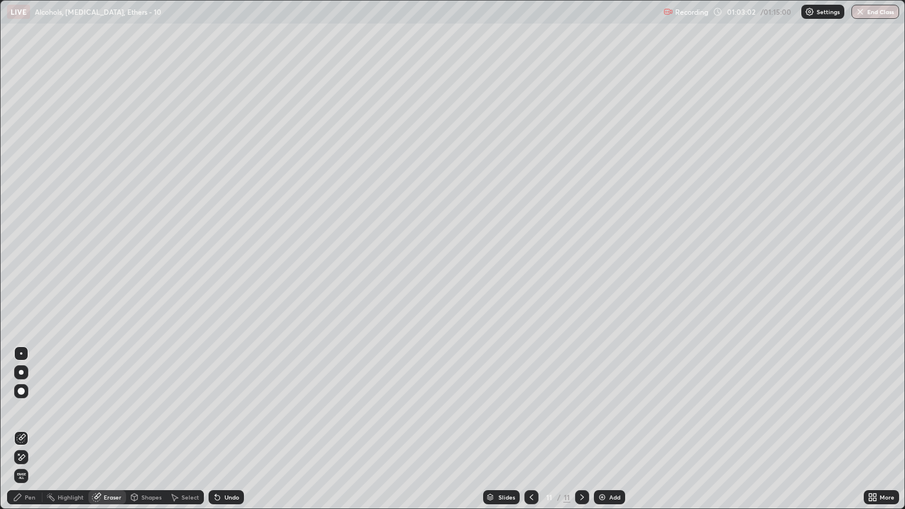
click at [26, 434] on div "Pen" at bounding box center [30, 498] width 11 height 6
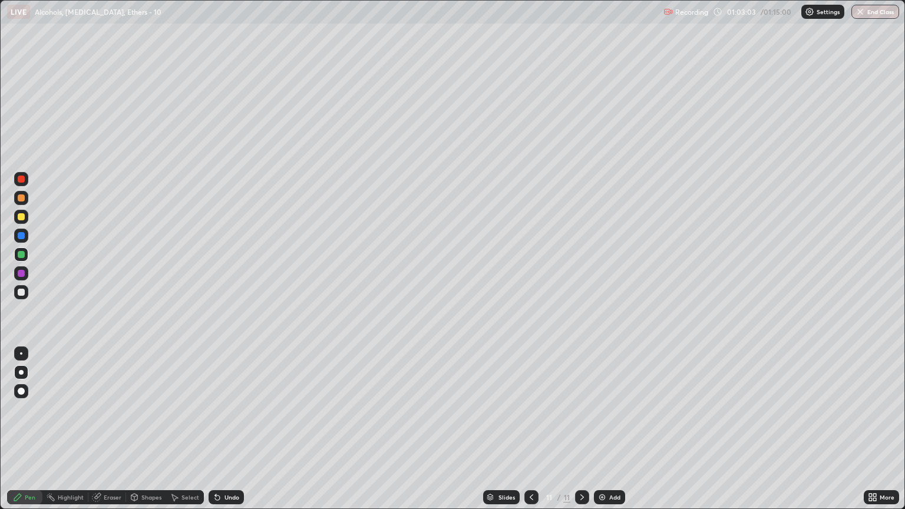
click at [23, 258] on div at bounding box center [21, 254] width 7 height 7
click at [107, 434] on div "Eraser" at bounding box center [107, 497] width 38 height 14
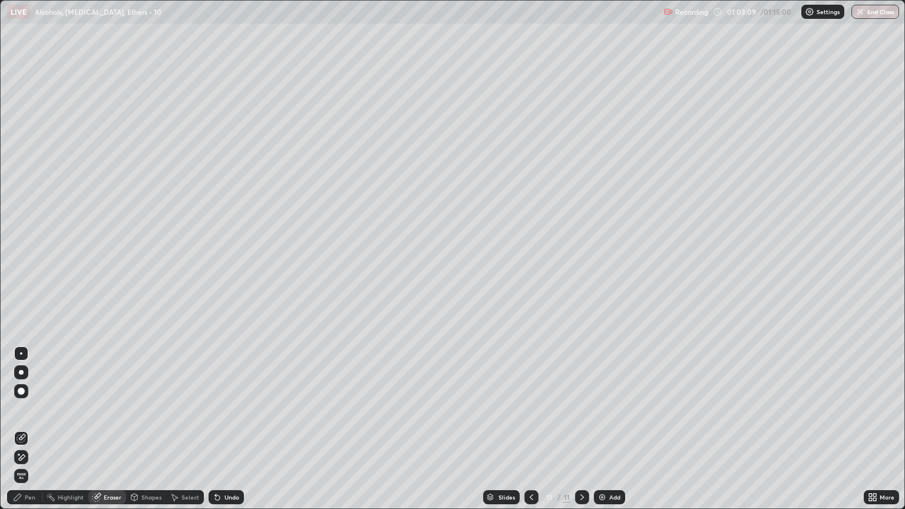
click at [102, 434] on div "Eraser" at bounding box center [107, 497] width 38 height 14
click at [31, 434] on div "Pen" at bounding box center [30, 498] width 11 height 6
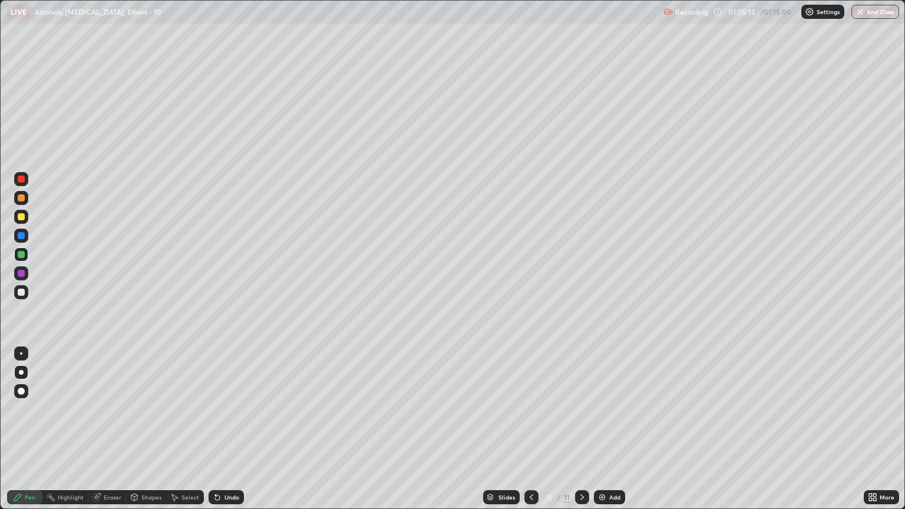
click at [110, 434] on div "Eraser" at bounding box center [113, 498] width 18 height 6
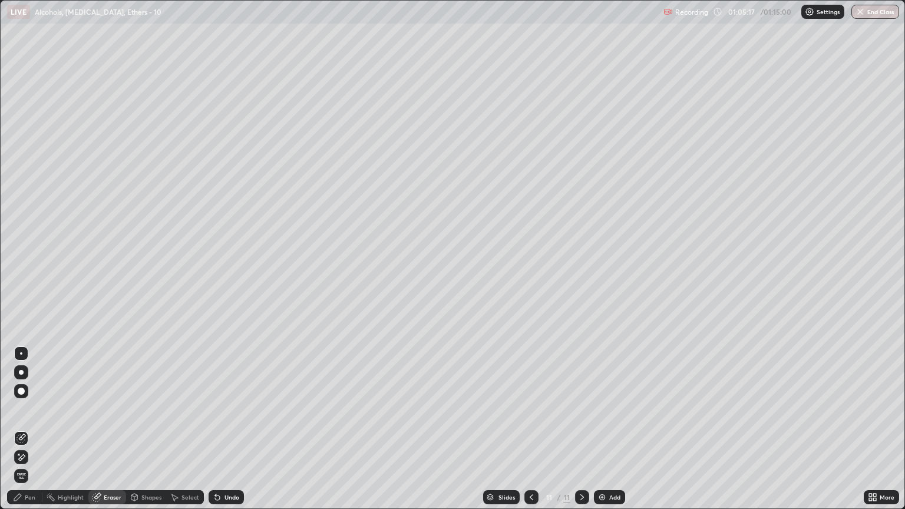
click at [29, 434] on div "Pen" at bounding box center [30, 498] width 11 height 6
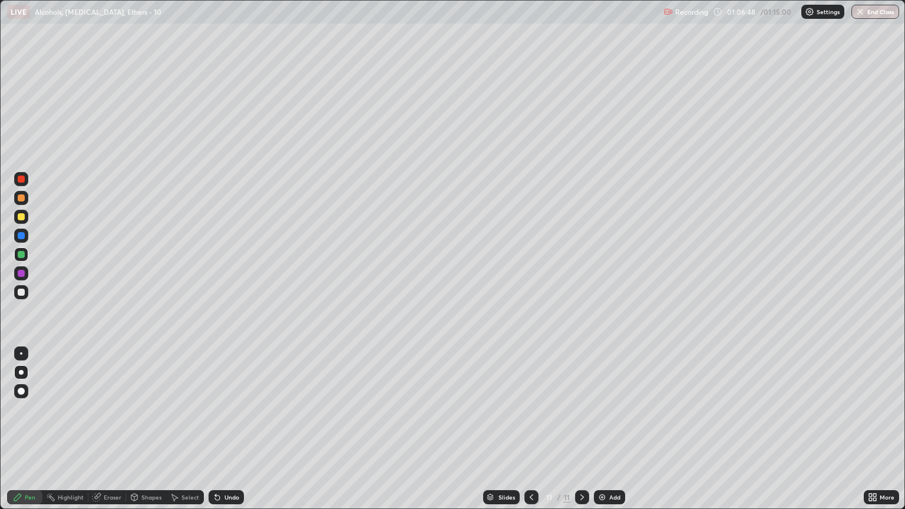
click at [601, 434] on img at bounding box center [602, 497] width 9 height 9
click at [22, 293] on div at bounding box center [21, 292] width 7 height 7
click at [113, 434] on div "Eraser" at bounding box center [113, 498] width 18 height 6
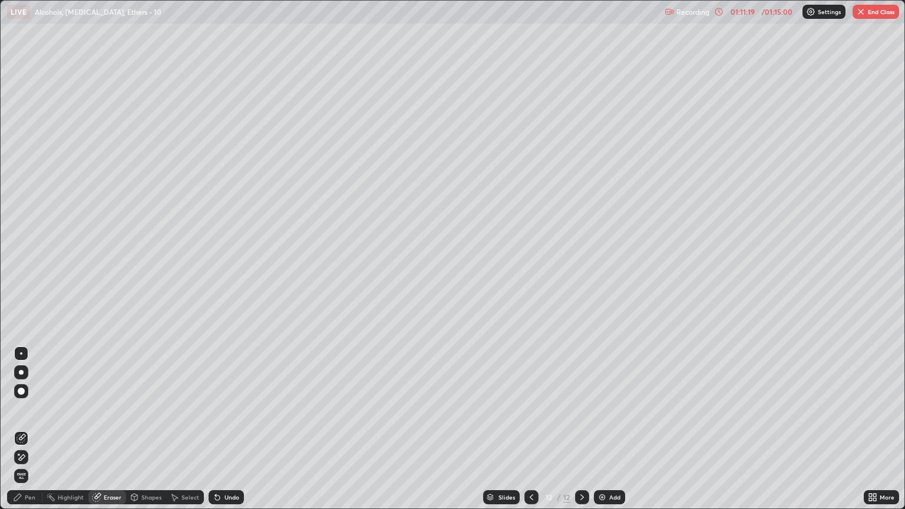
click at [35, 434] on div "Pen" at bounding box center [24, 497] width 35 height 14
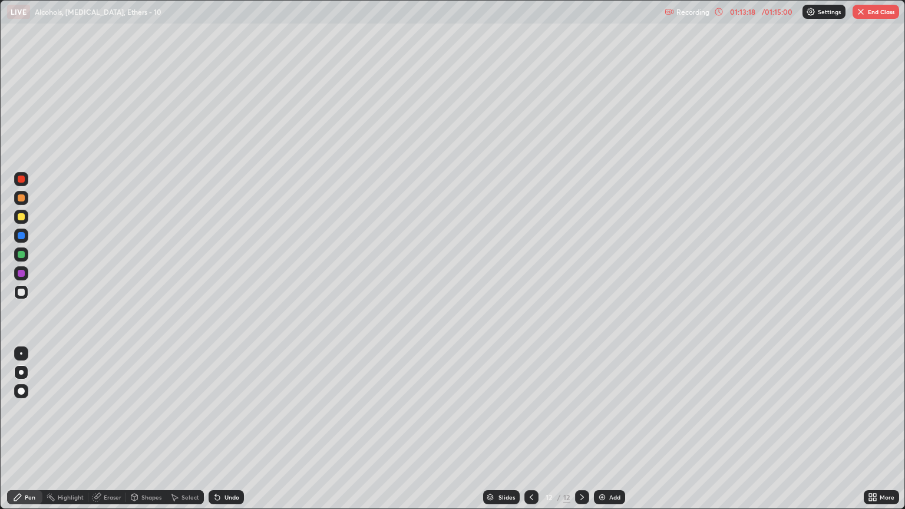
click at [875, 12] on button "End Class" at bounding box center [876, 12] width 47 height 14
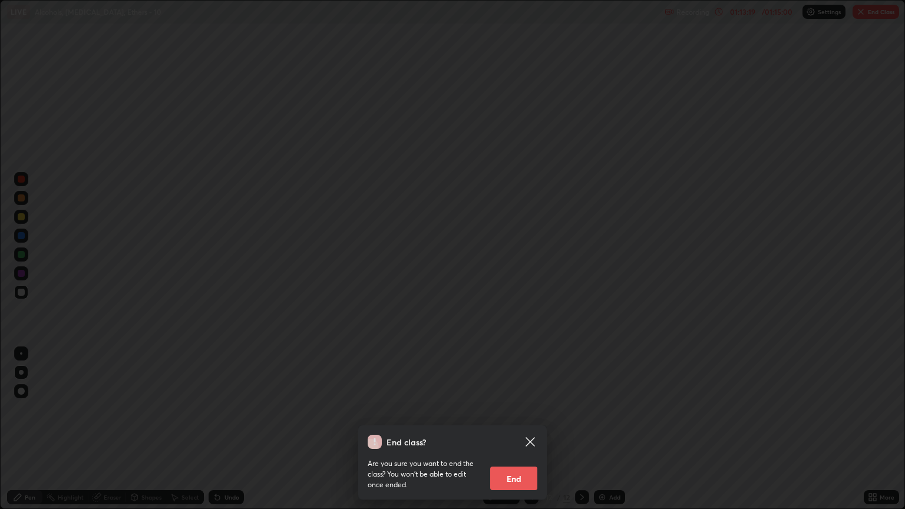
click at [519, 434] on button "End" at bounding box center [513, 479] width 47 height 24
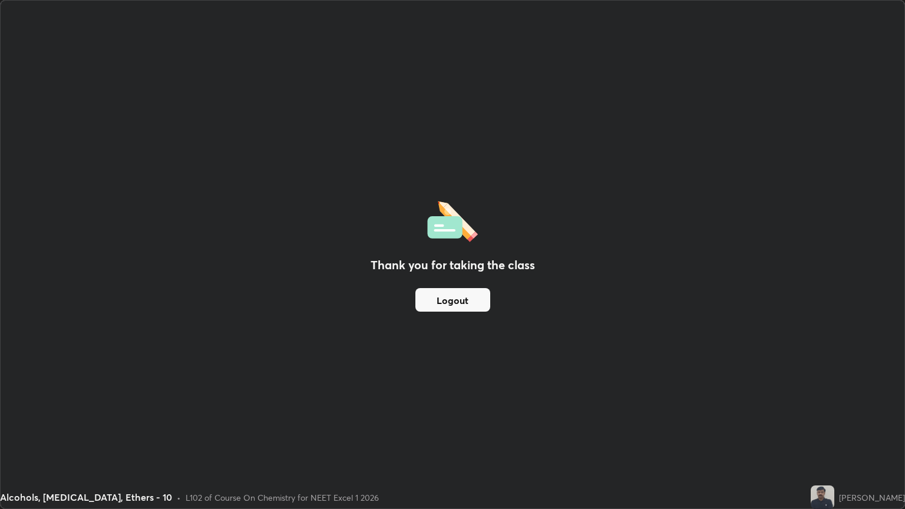
click at [469, 306] on button "Logout" at bounding box center [453, 300] width 75 height 24
